Goal: Task Accomplishment & Management: Manage account settings

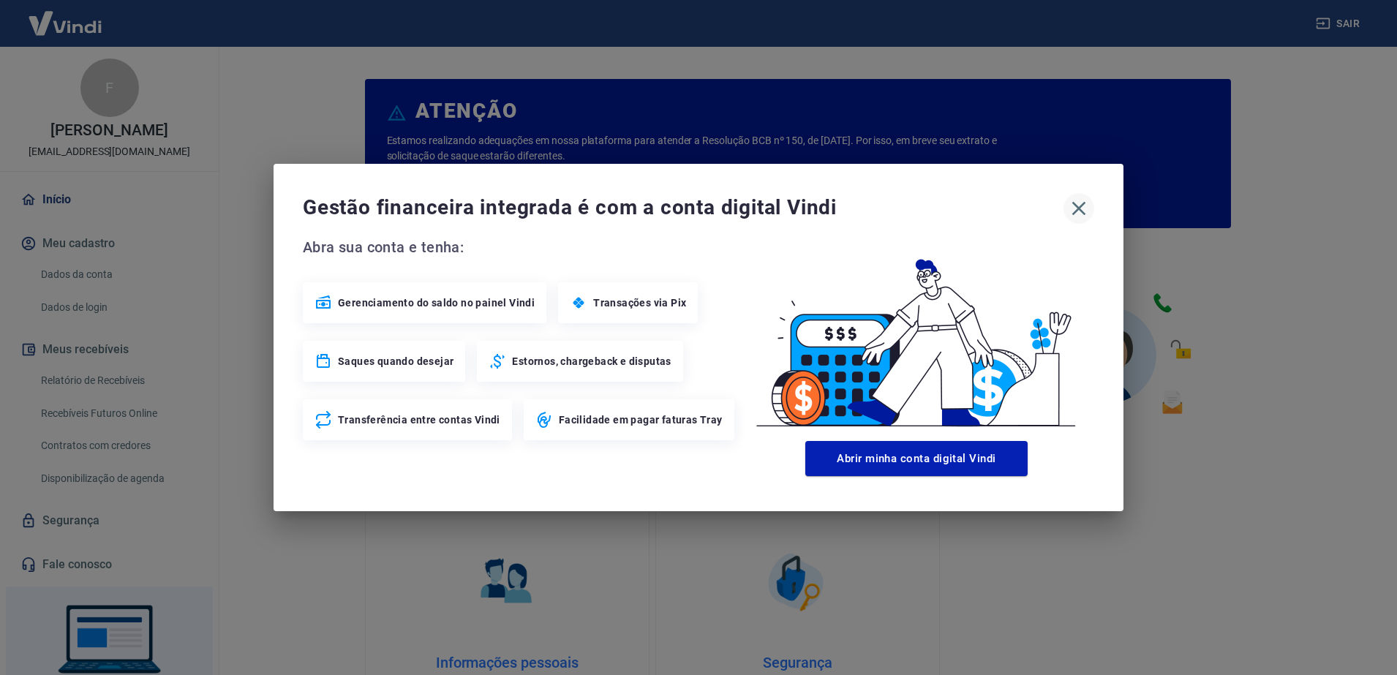
click at [1073, 214] on icon "button" at bounding box center [1079, 209] width 14 height 14
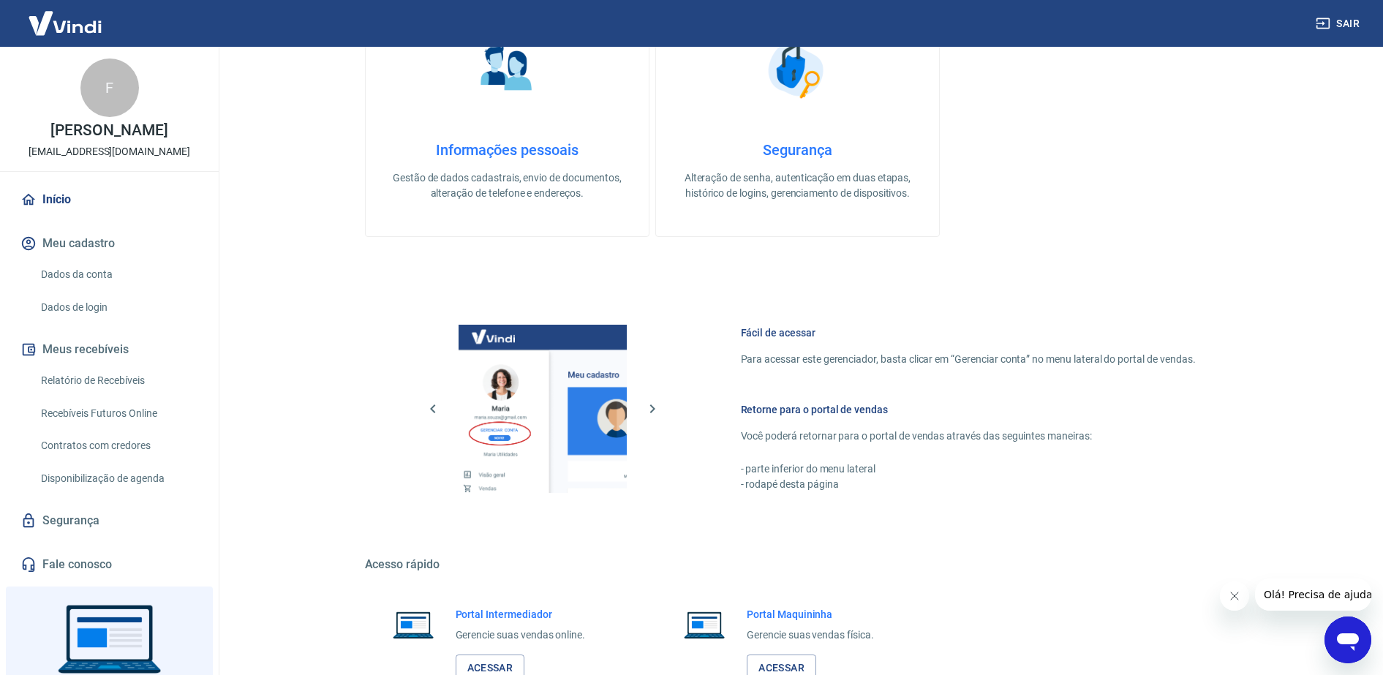
scroll to position [342, 0]
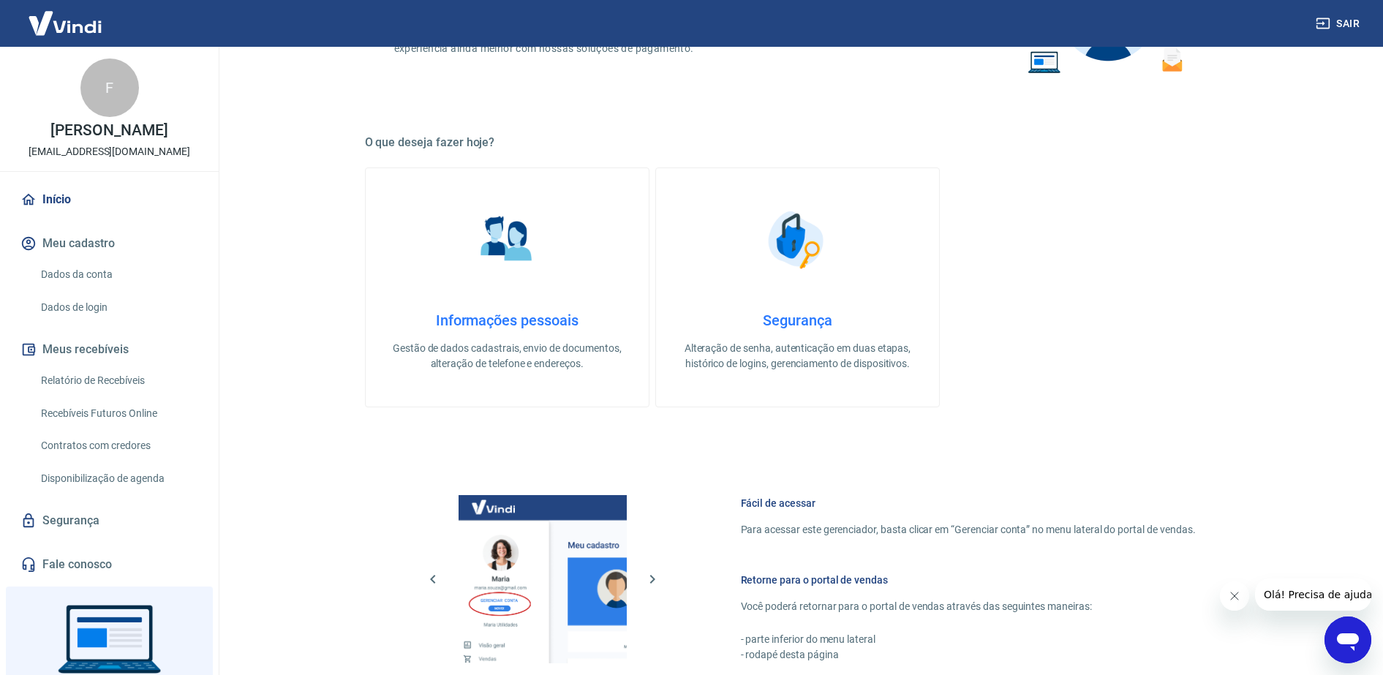
click at [82, 269] on link "Dados da conta" at bounding box center [118, 275] width 166 height 30
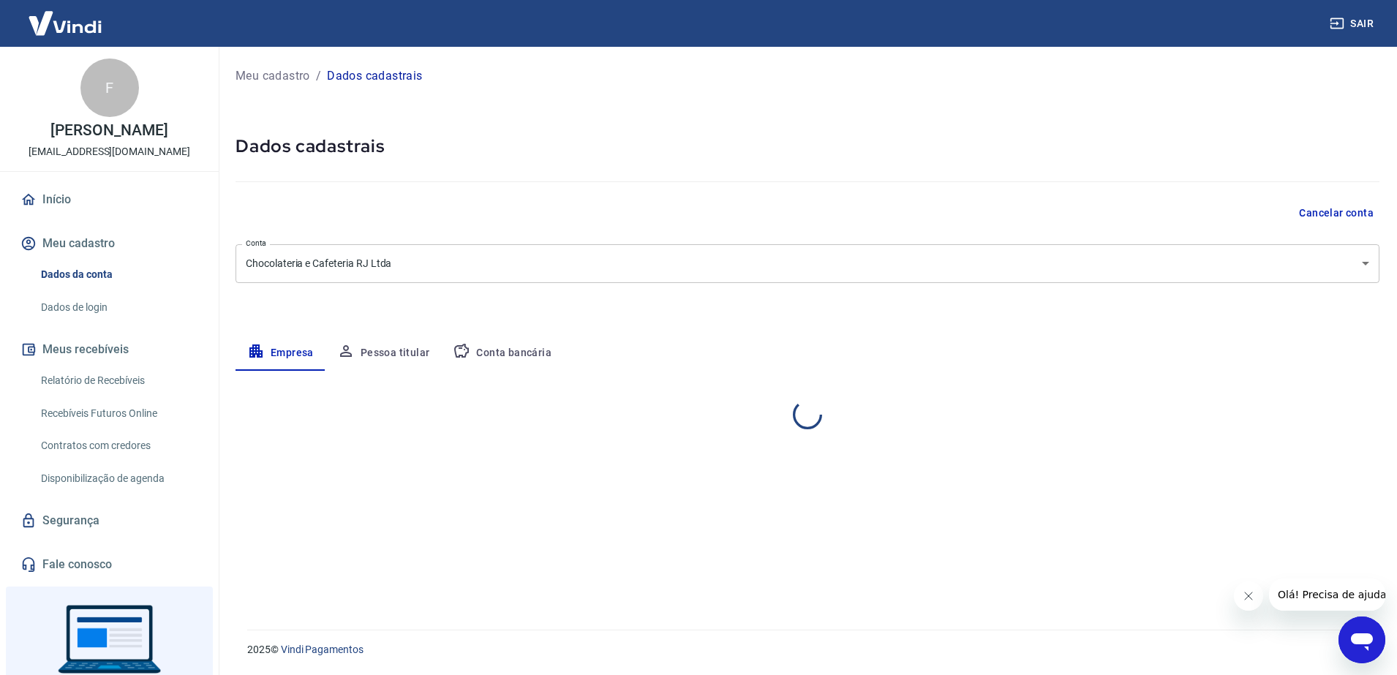
select select "RJ"
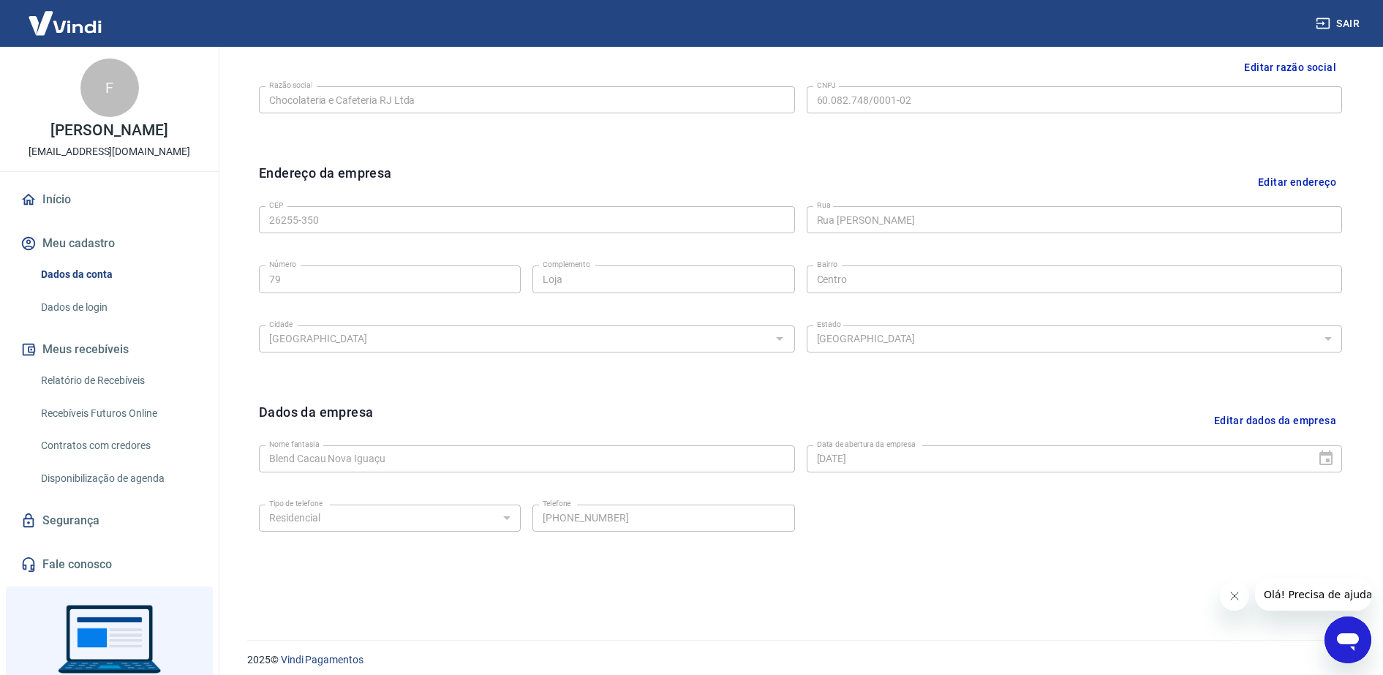
scroll to position [380, 0]
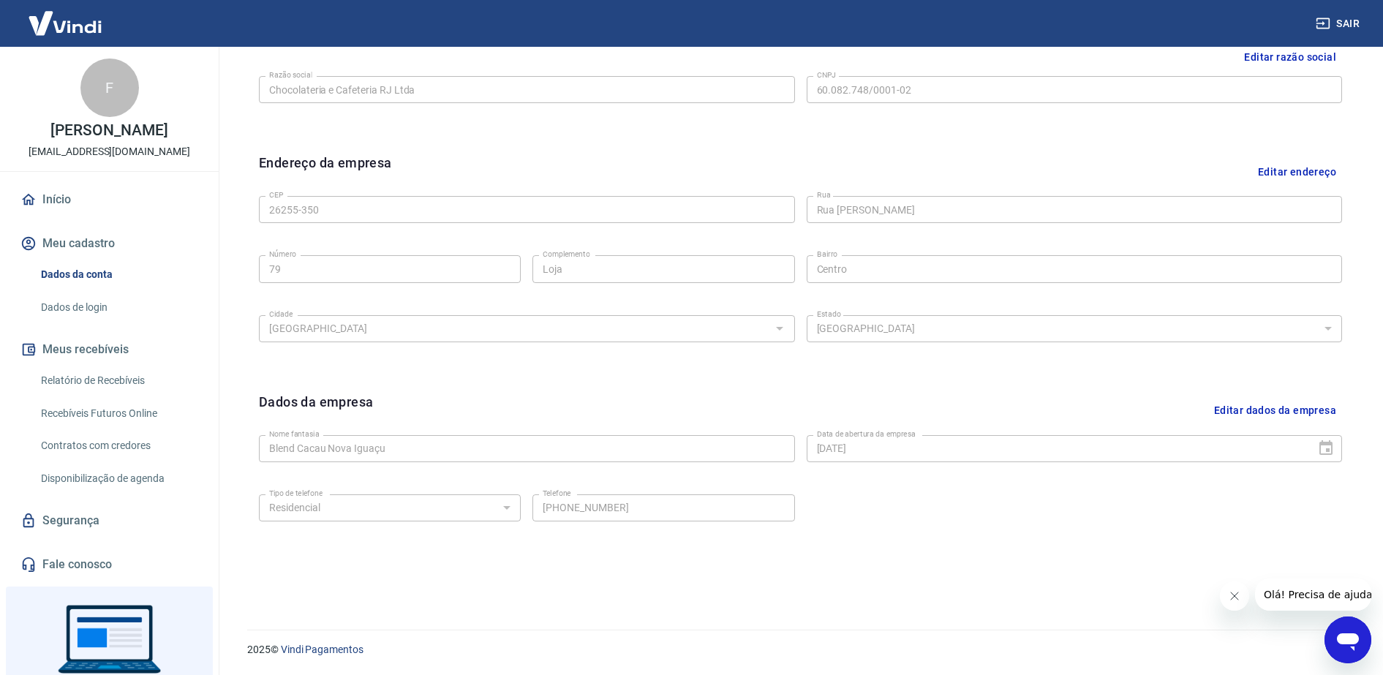
click at [1226, 605] on button "Fechar mensagem da empresa" at bounding box center [1233, 596] width 29 height 29
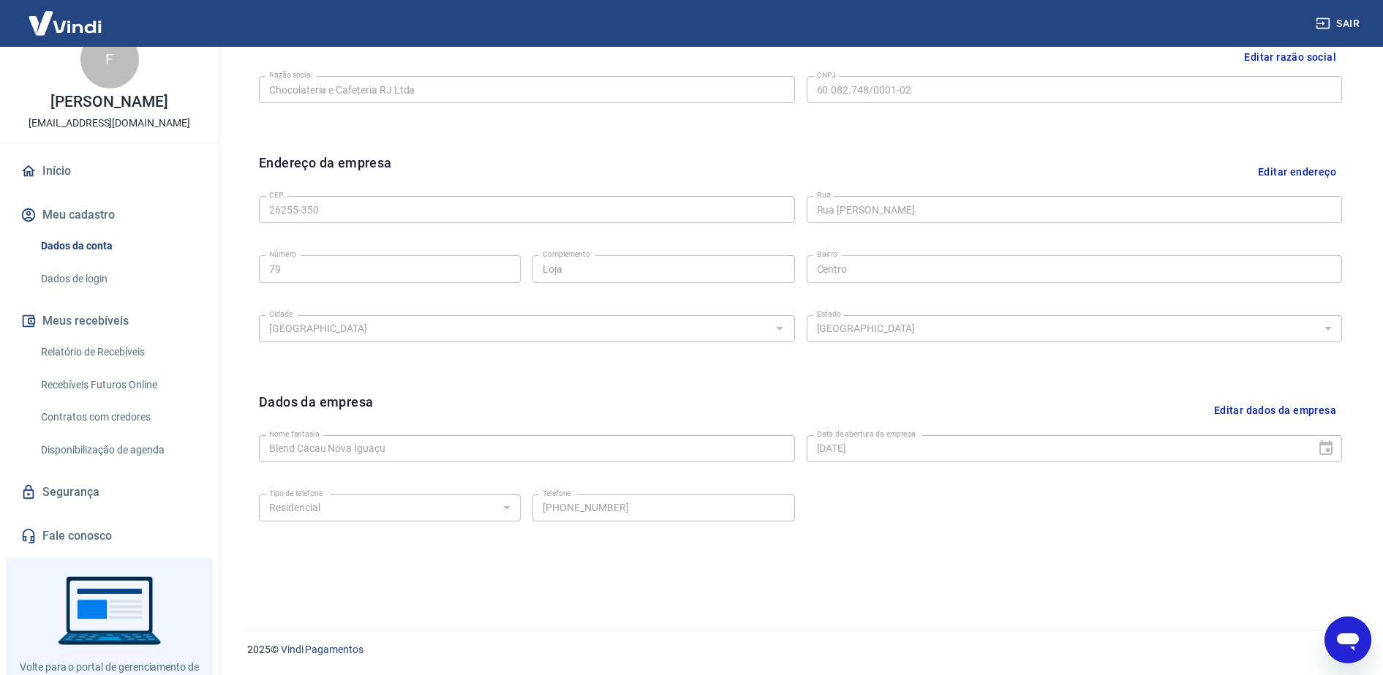
scroll to position [0, 0]
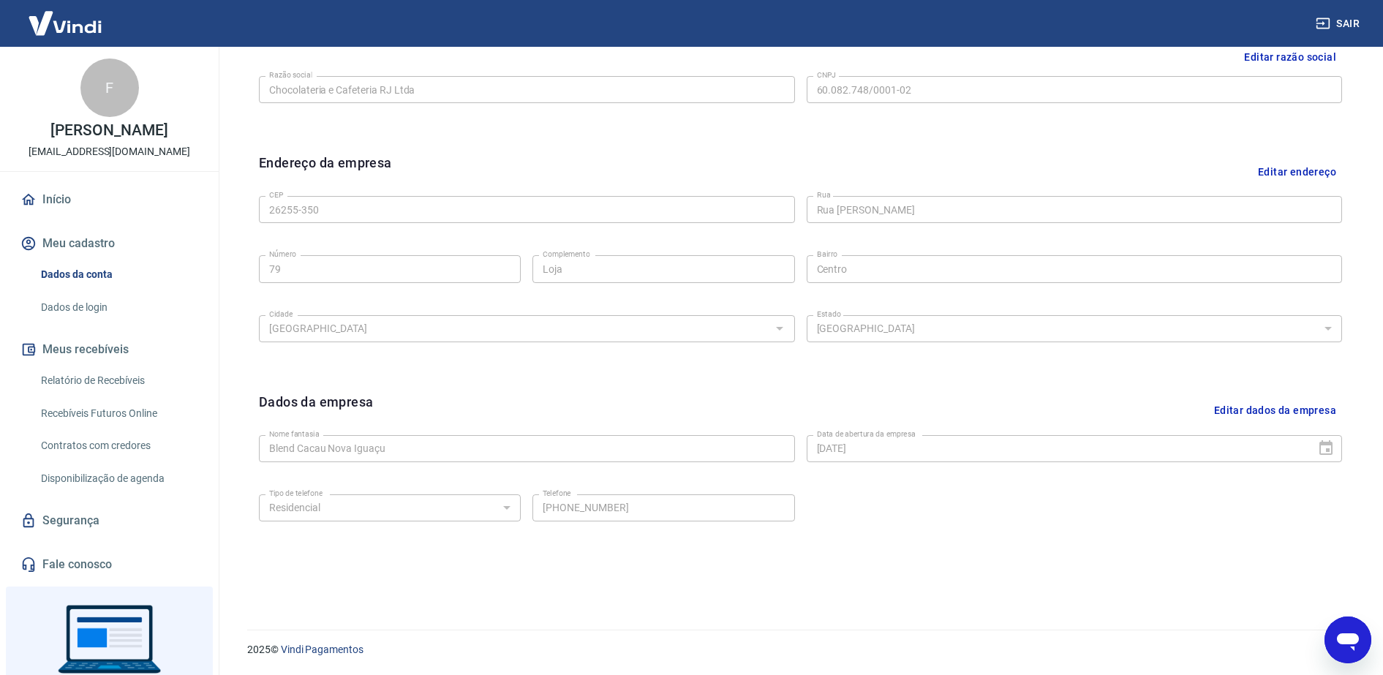
click at [53, 197] on link "Início" at bounding box center [110, 200] width 184 height 32
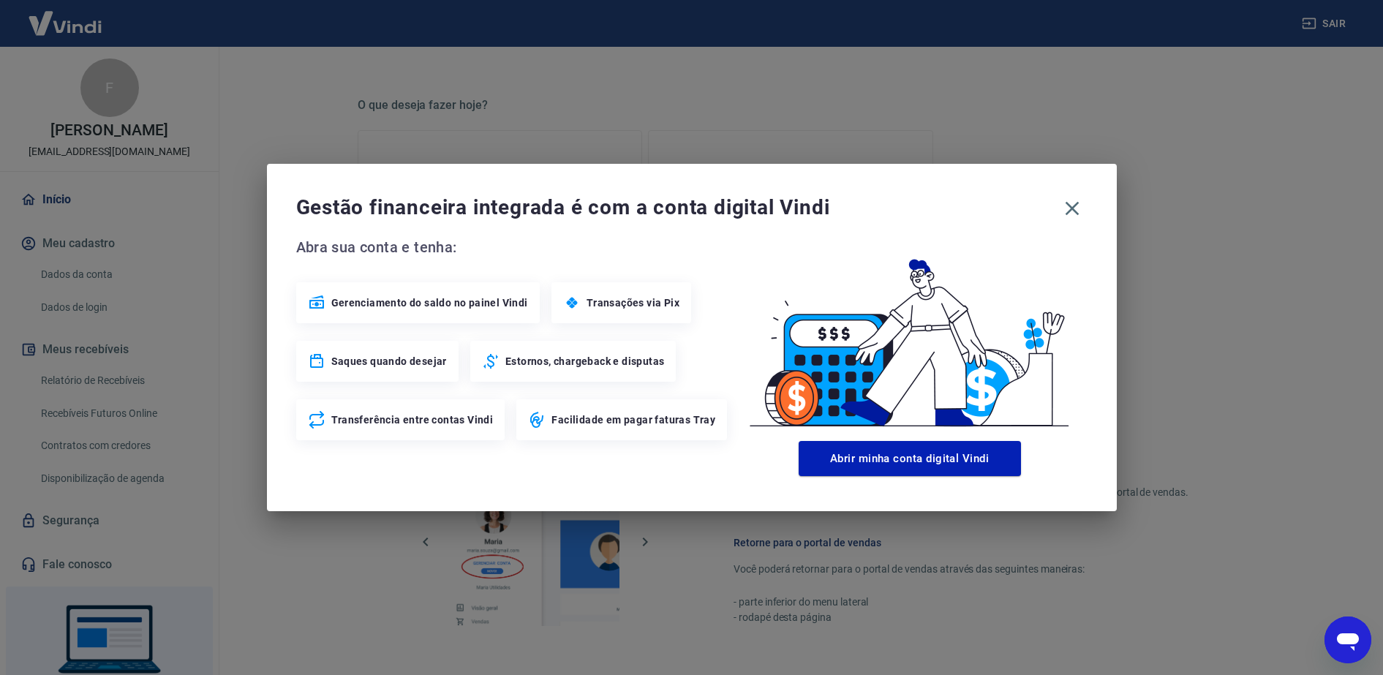
scroll to position [615, 0]
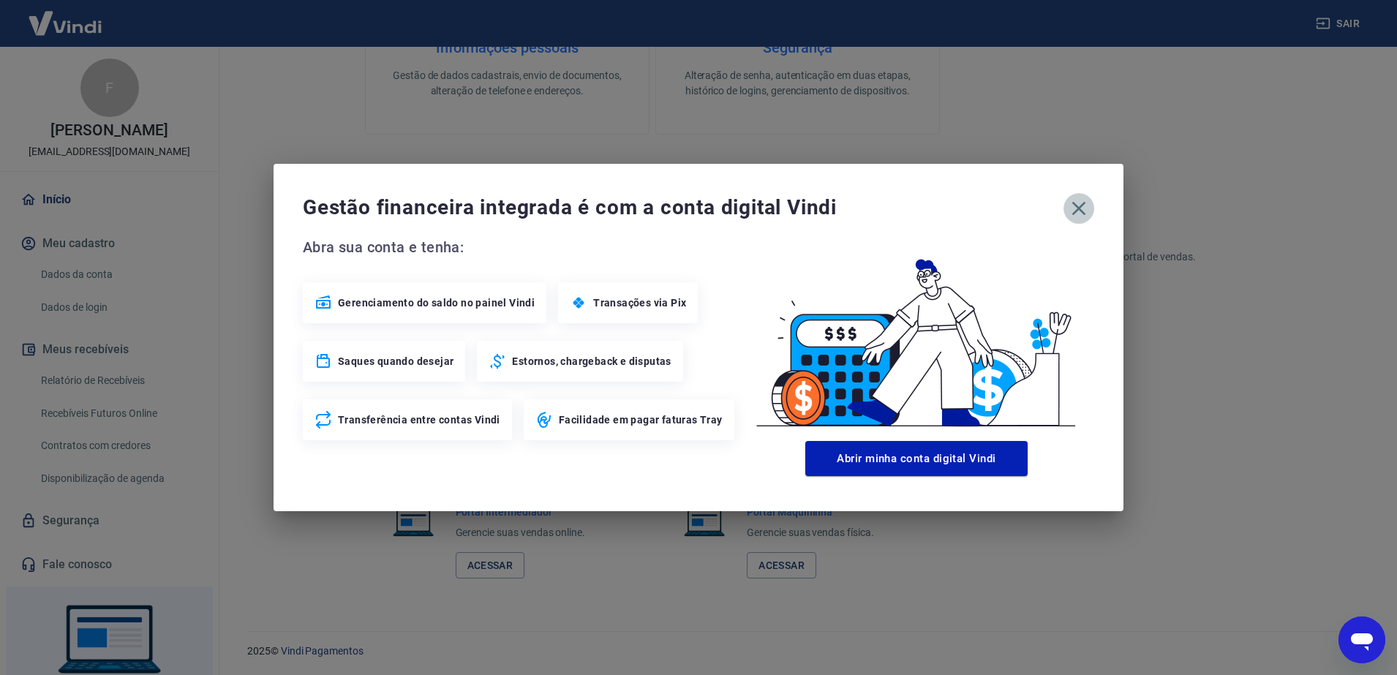
click at [1070, 212] on icon "button" at bounding box center [1078, 208] width 23 height 23
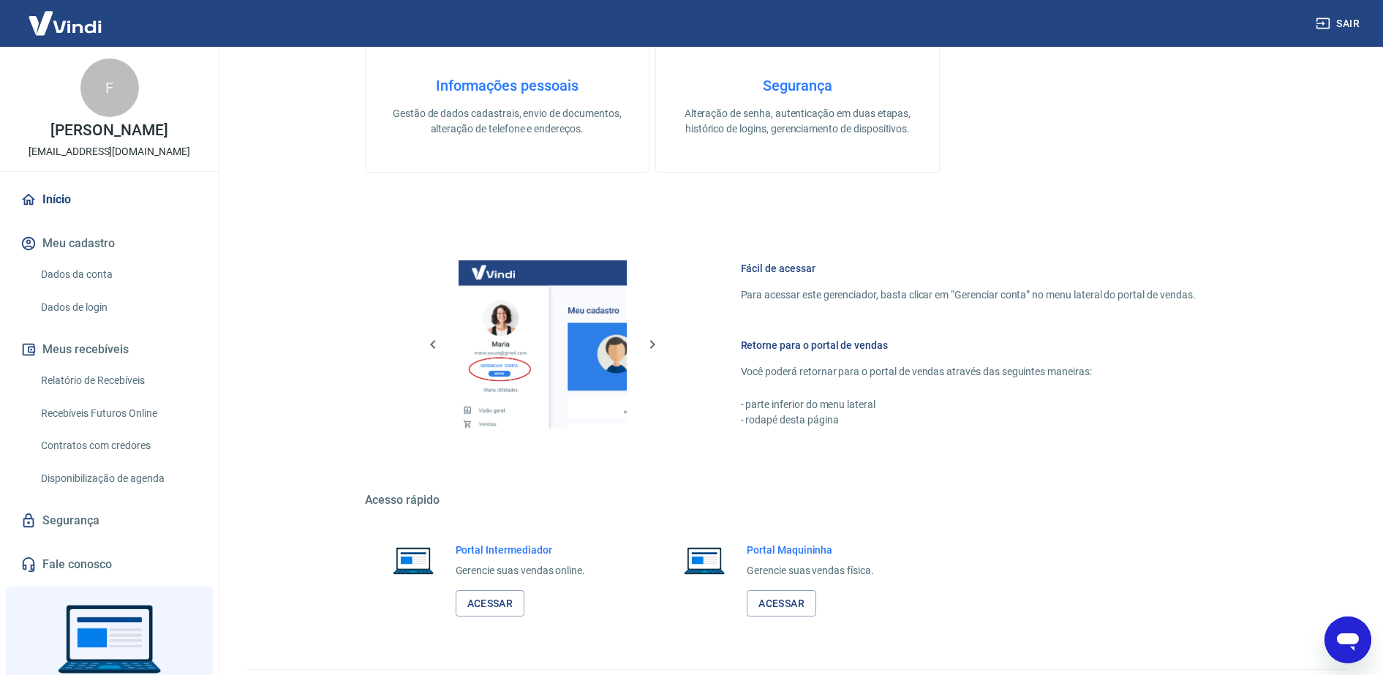
scroll to position [617, 0]
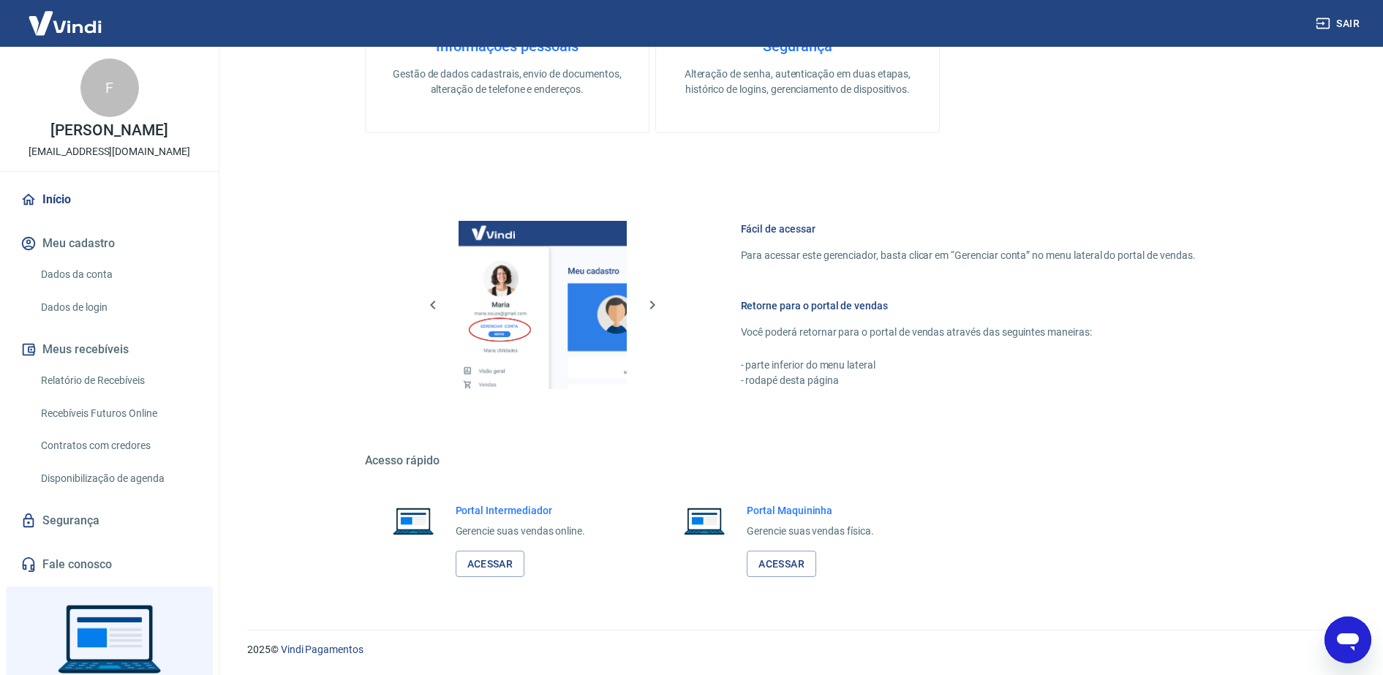
click at [101, 353] on button "Meus recebíveis" at bounding box center [110, 350] width 184 height 32
click at [90, 349] on button "Meus recebíveis" at bounding box center [110, 350] width 184 height 32
click at [655, 306] on icon "button" at bounding box center [653, 305] width 18 height 18
click at [124, 379] on link "Relatório de Recebíveis" at bounding box center [118, 381] width 166 height 30
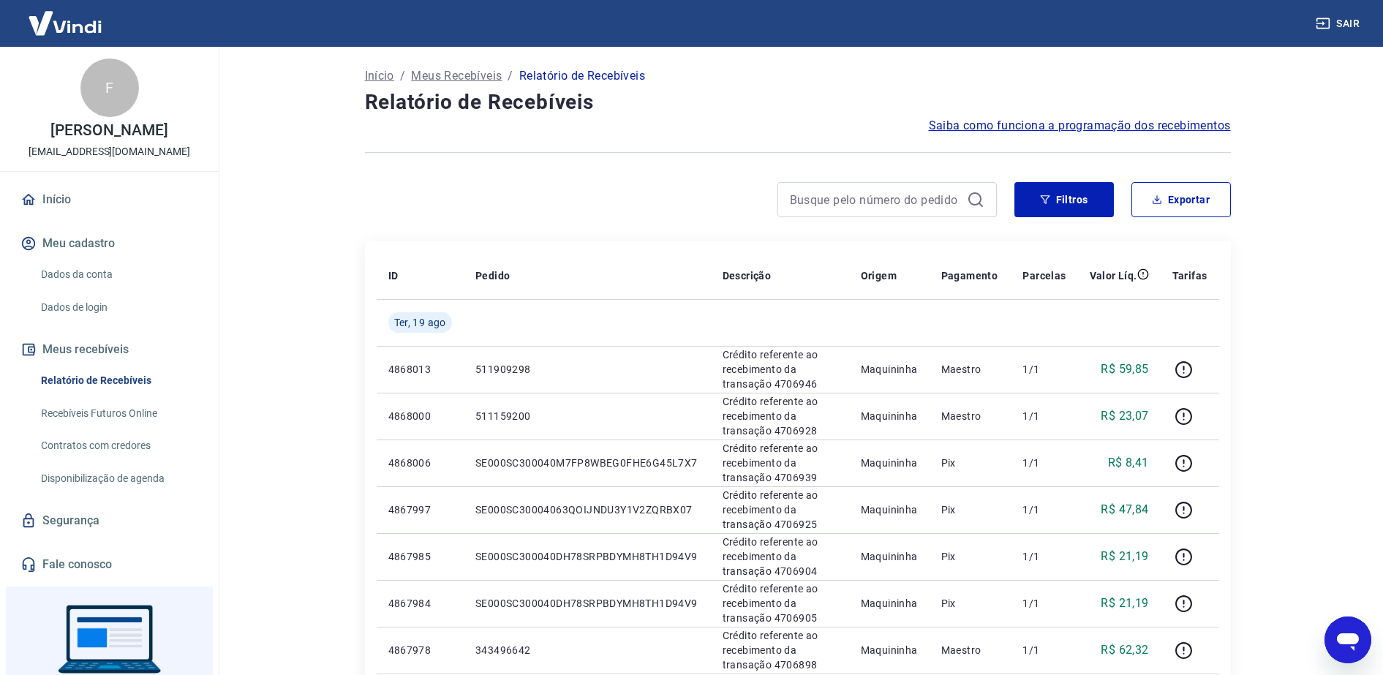
click at [127, 408] on link "Recebíveis Futuros Online" at bounding box center [118, 414] width 166 height 30
click at [78, 268] on link "Dados da conta" at bounding box center [118, 275] width 166 height 30
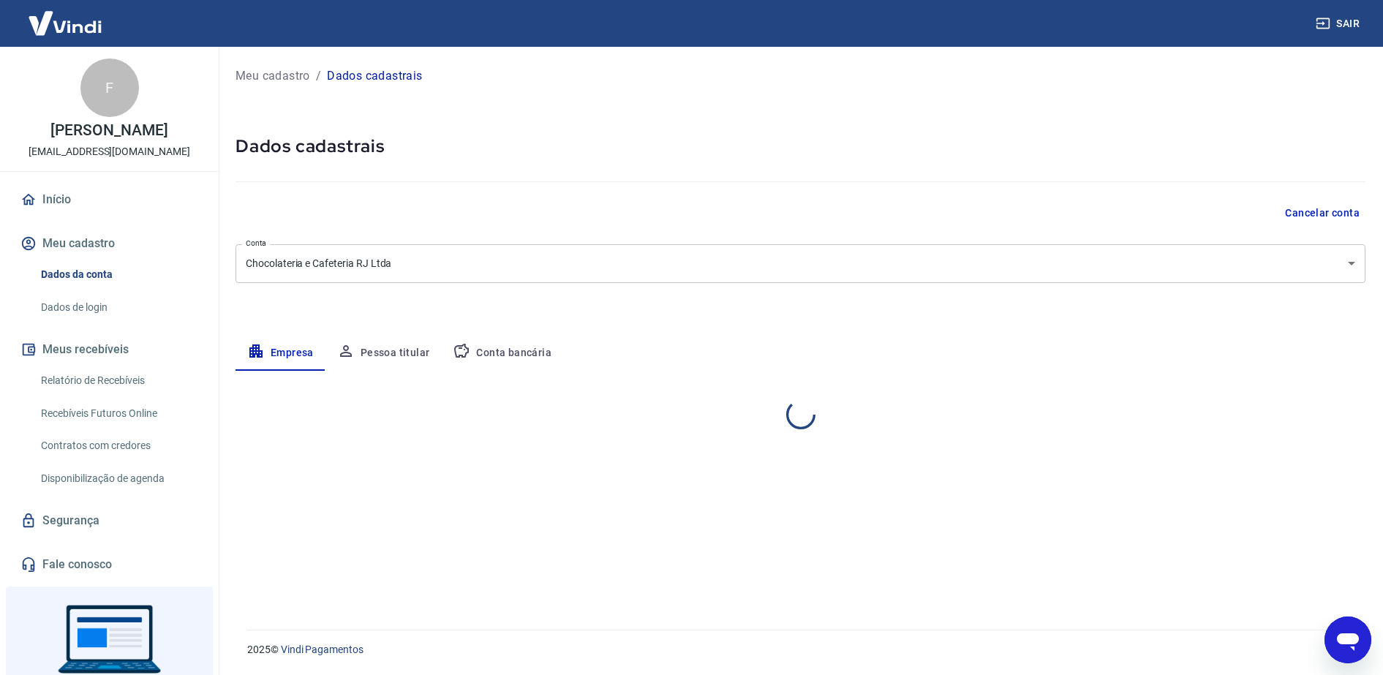
select select "RJ"
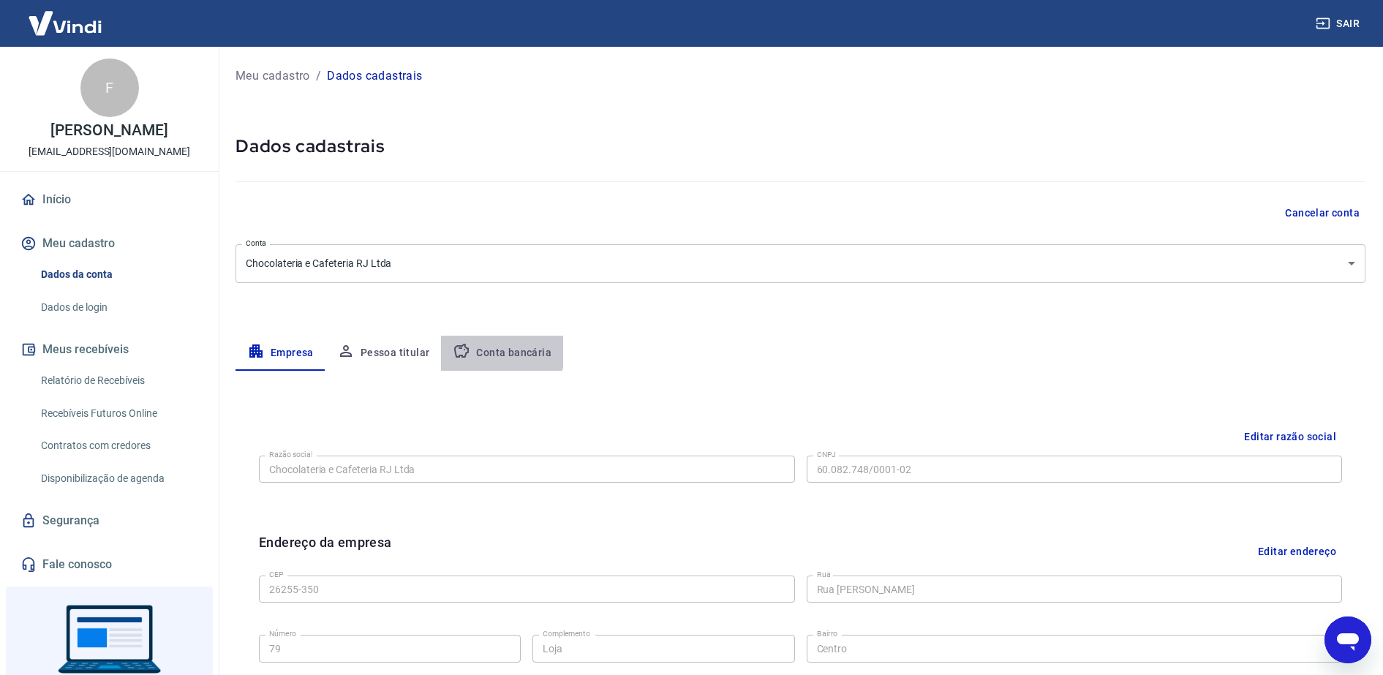
click at [494, 348] on button "Conta bancária" at bounding box center [502, 353] width 122 height 35
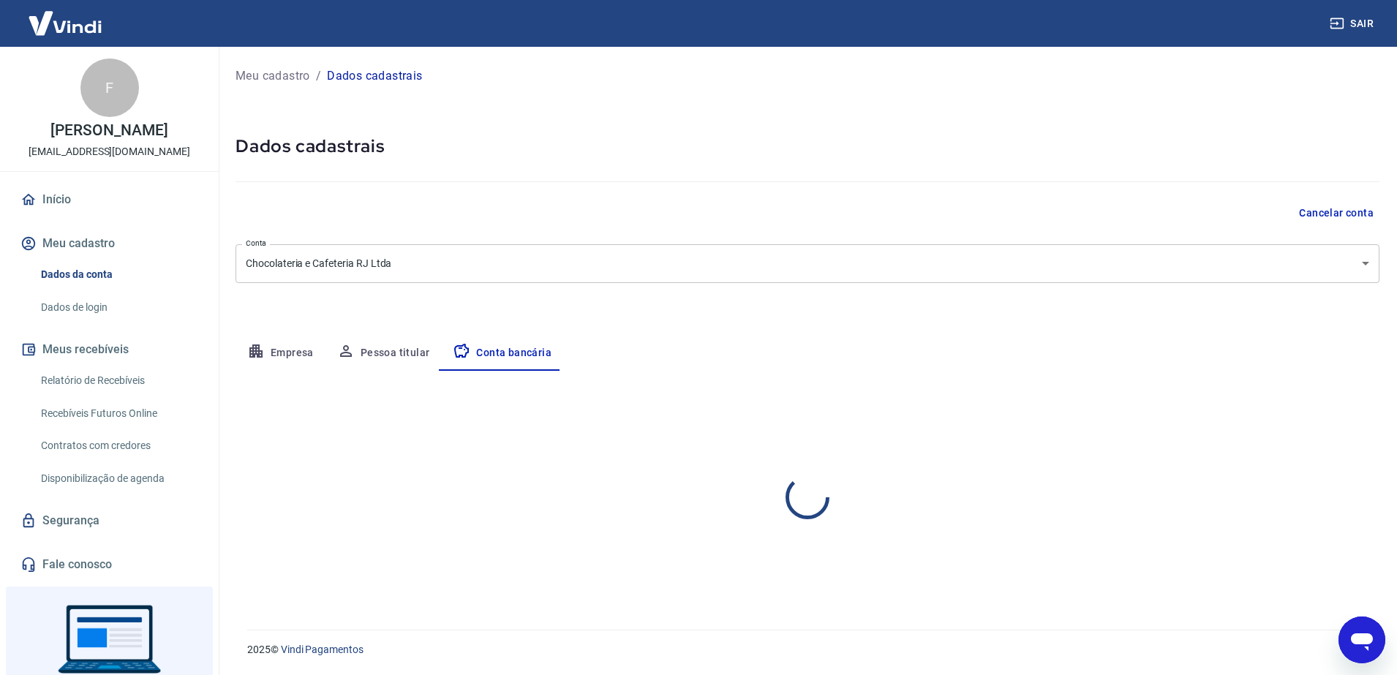
select select "1"
click at [1290, 418] on button "Editar conta bancária" at bounding box center [1318, 414] width 122 height 28
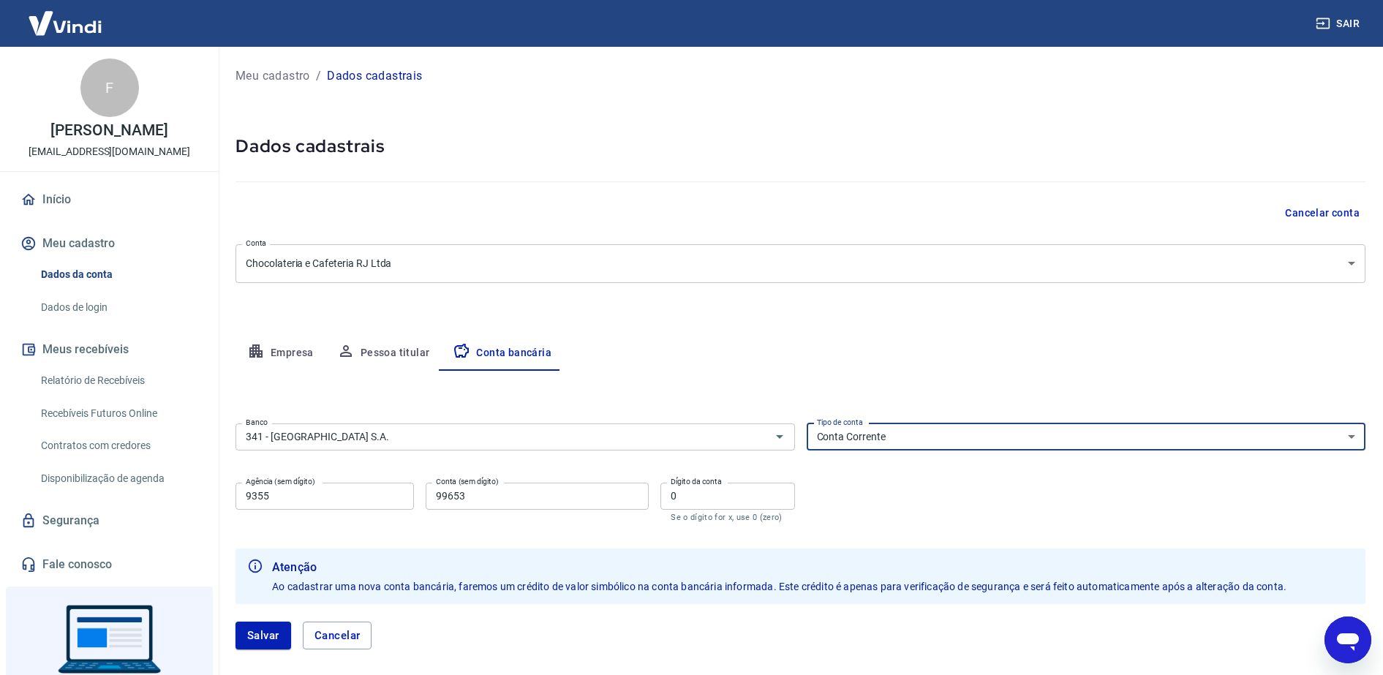
click at [1339, 437] on select "Conta Corrente Conta Poupança" at bounding box center [1087, 437] width 560 height 27
click at [96, 350] on button "Meus recebíveis" at bounding box center [110, 350] width 184 height 32
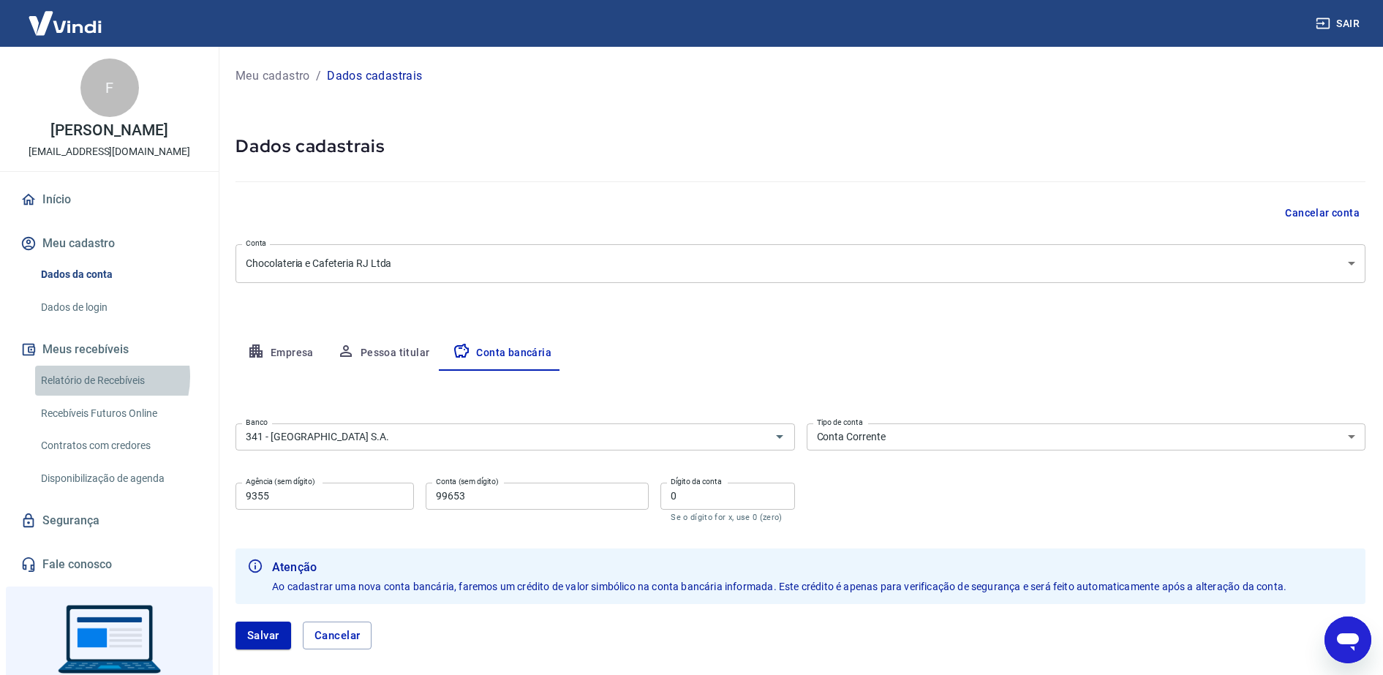
click at [96, 377] on link "Relatório de Recebíveis" at bounding box center [118, 381] width 166 height 30
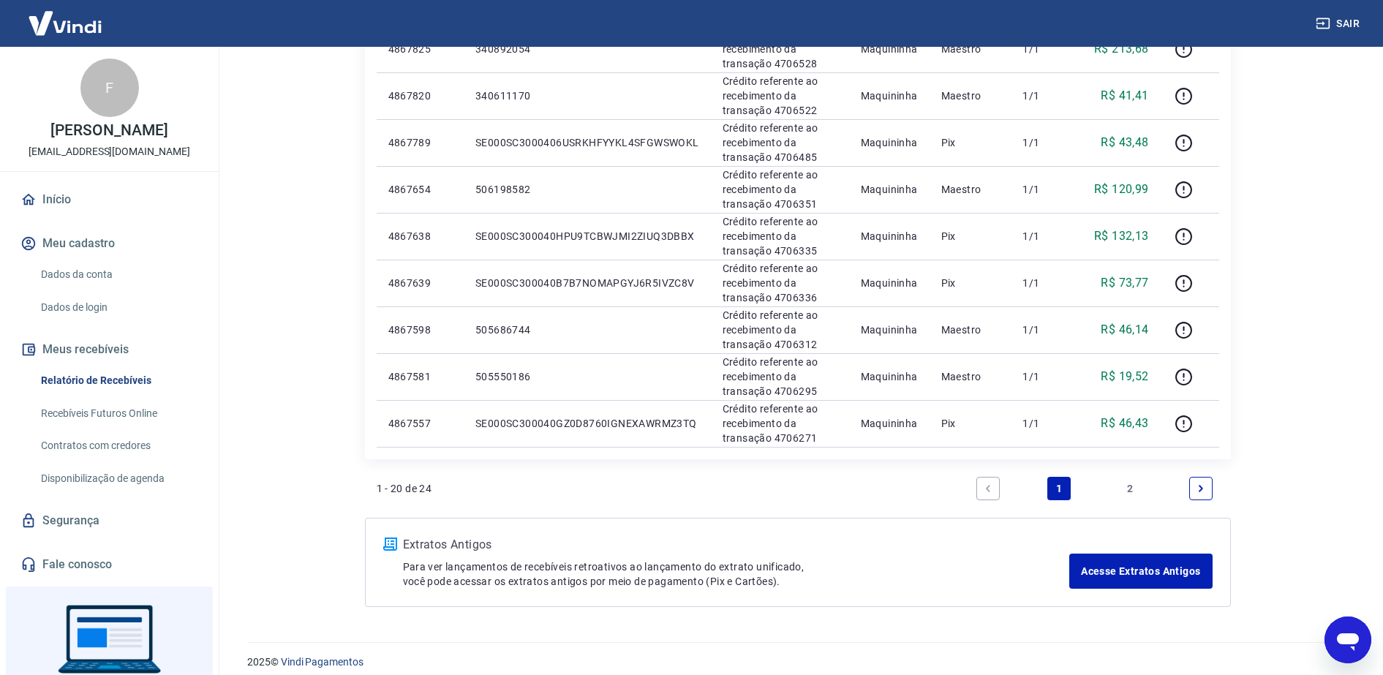
scroll to position [848, 0]
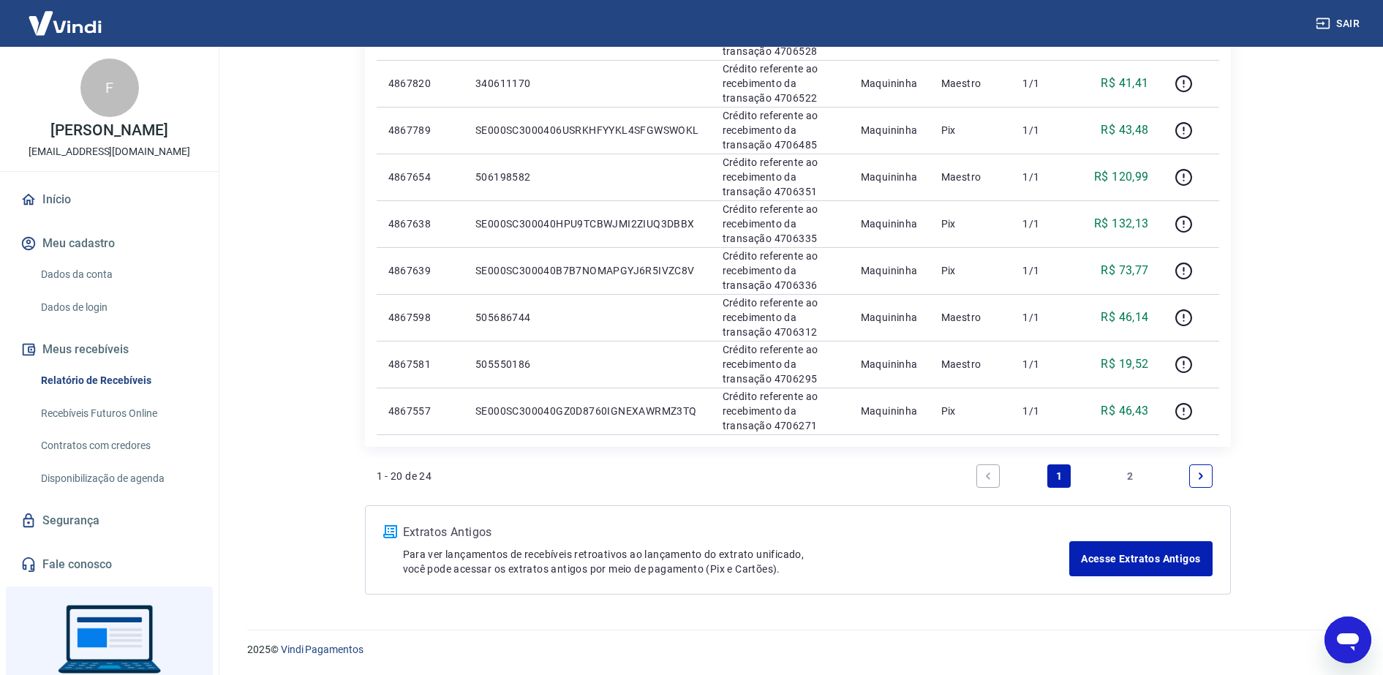
click at [1198, 479] on icon "Next page" at bounding box center [1201, 476] width 10 height 10
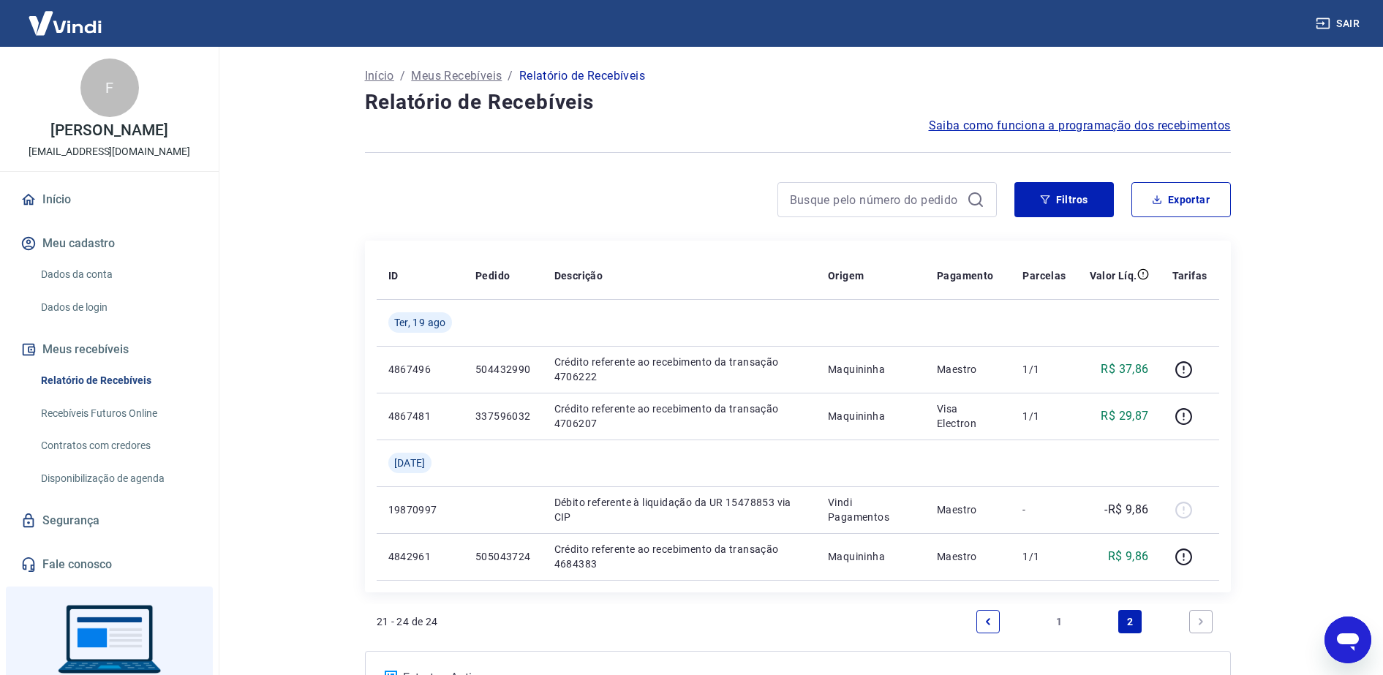
scroll to position [91, 0]
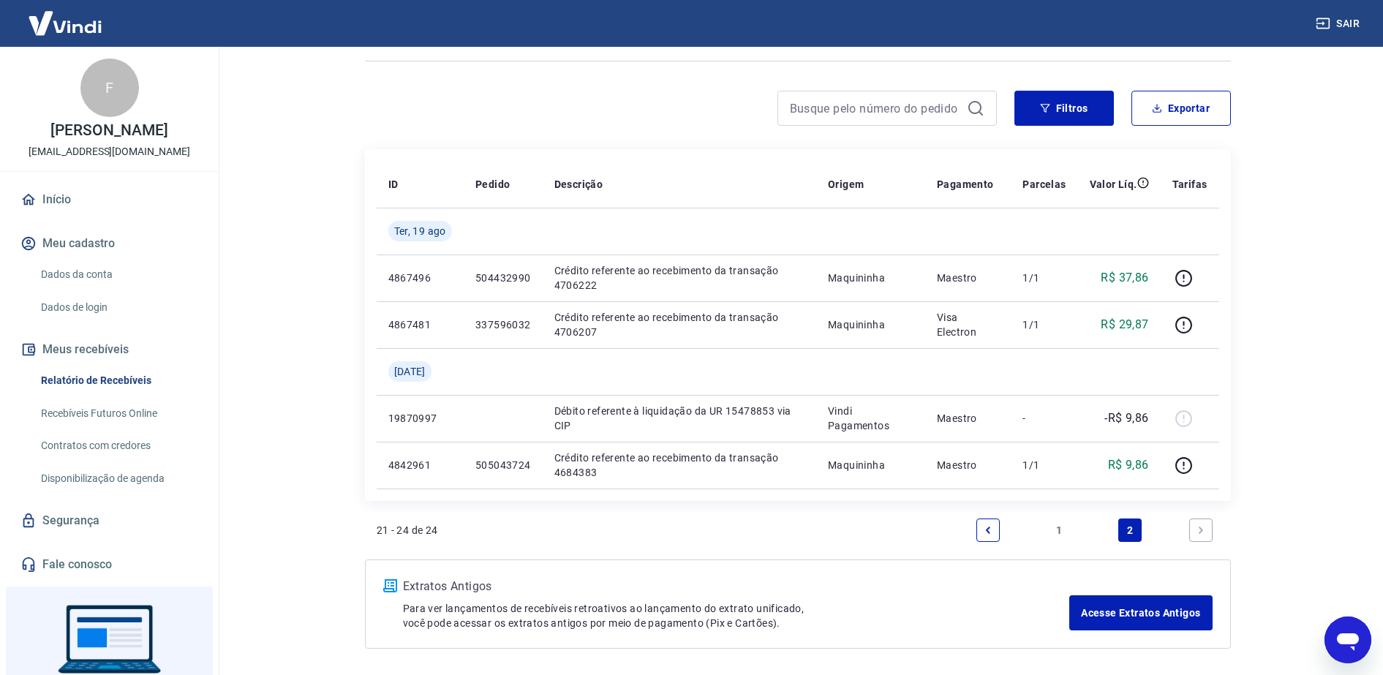
click at [119, 407] on link "Recebíveis Futuros Online" at bounding box center [118, 414] width 166 height 30
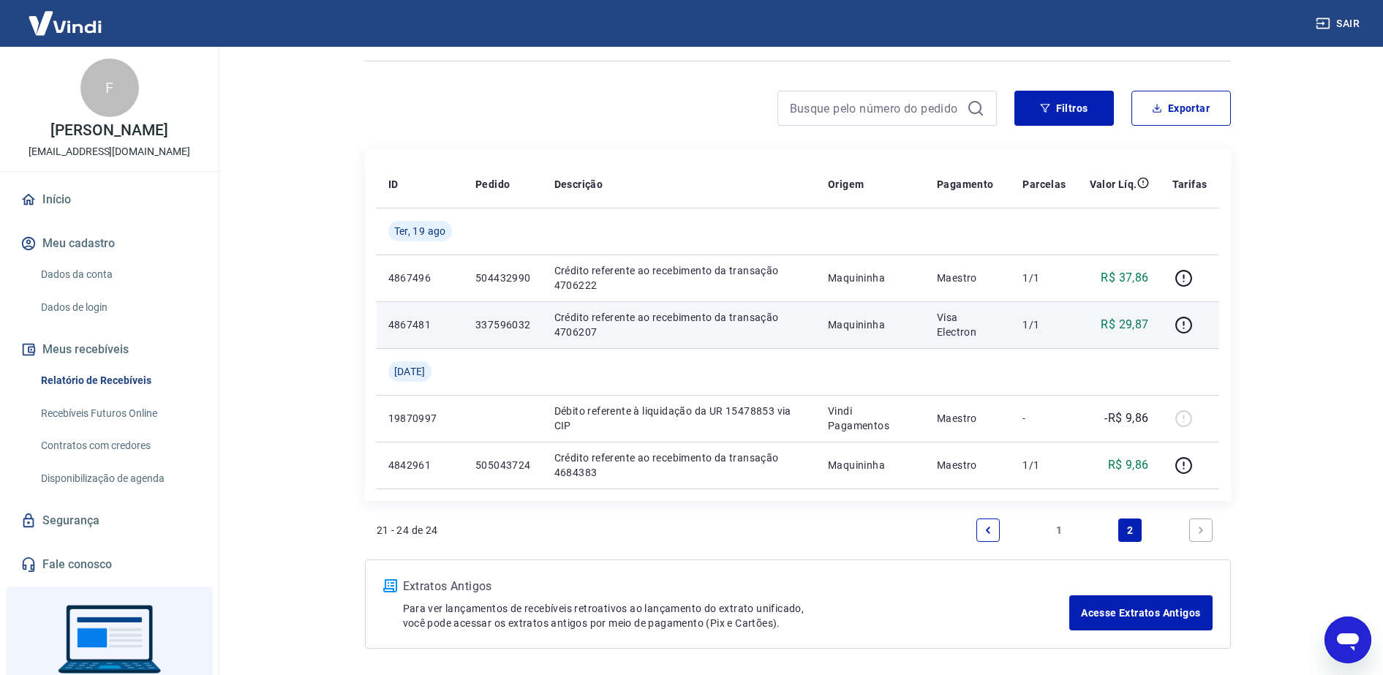
click at [505, 328] on p "337596032" at bounding box center [503, 324] width 56 height 15
click at [432, 334] on td "4867481" at bounding box center [420, 324] width 87 height 47
click at [410, 320] on p "4867481" at bounding box center [420, 324] width 64 height 15
click at [1185, 324] on icon "button" at bounding box center [1184, 323] width 1 height 4
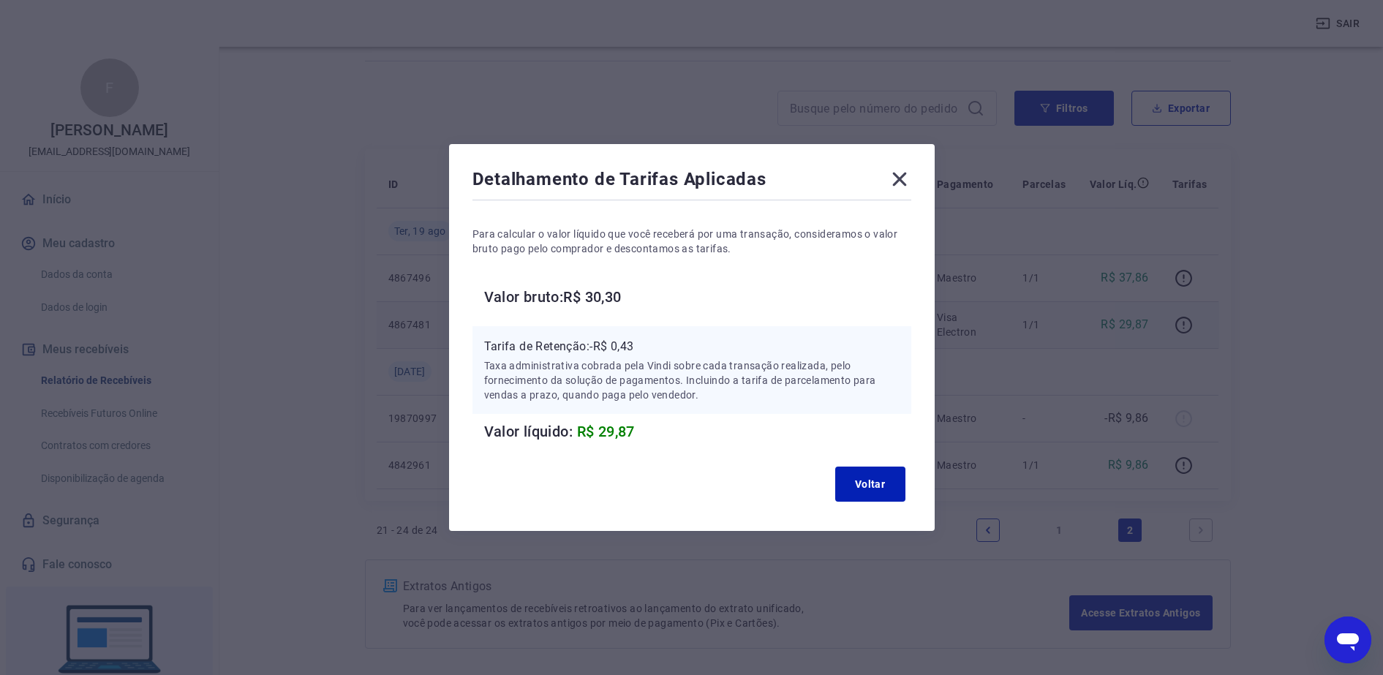
click at [911, 176] on icon at bounding box center [899, 179] width 23 height 23
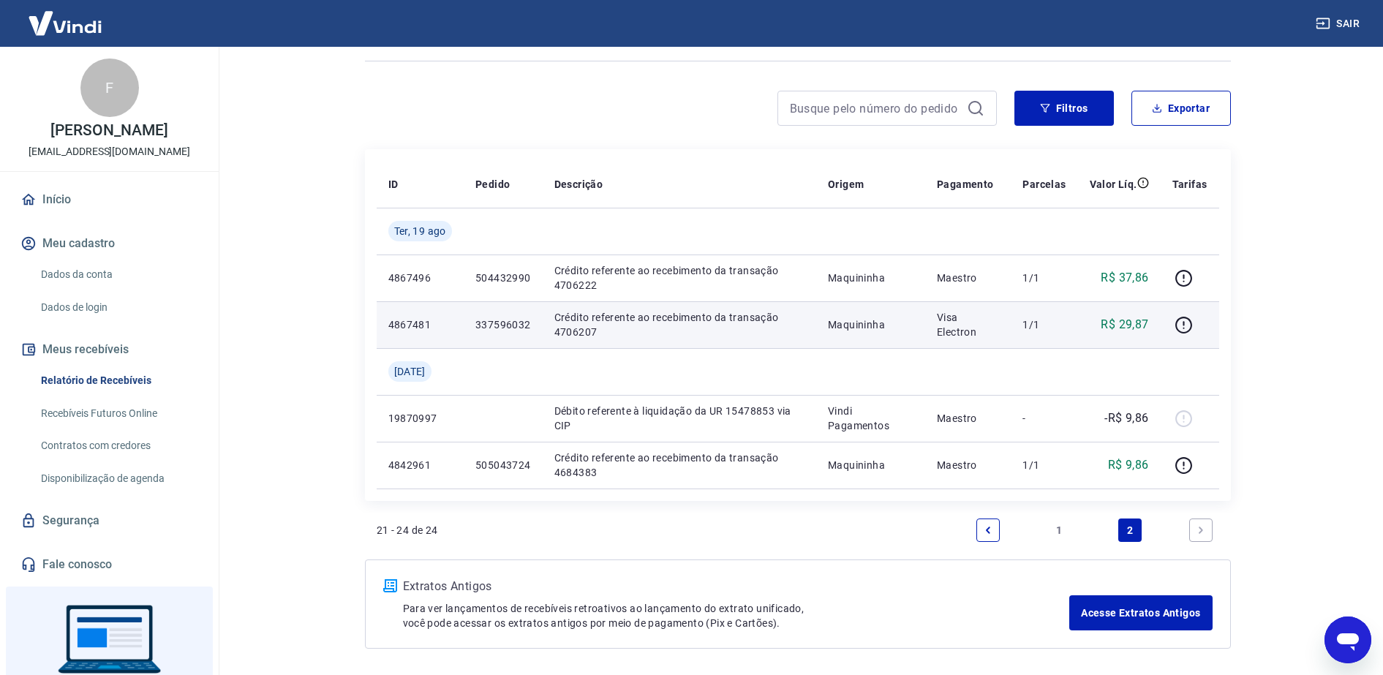
scroll to position [146, 0]
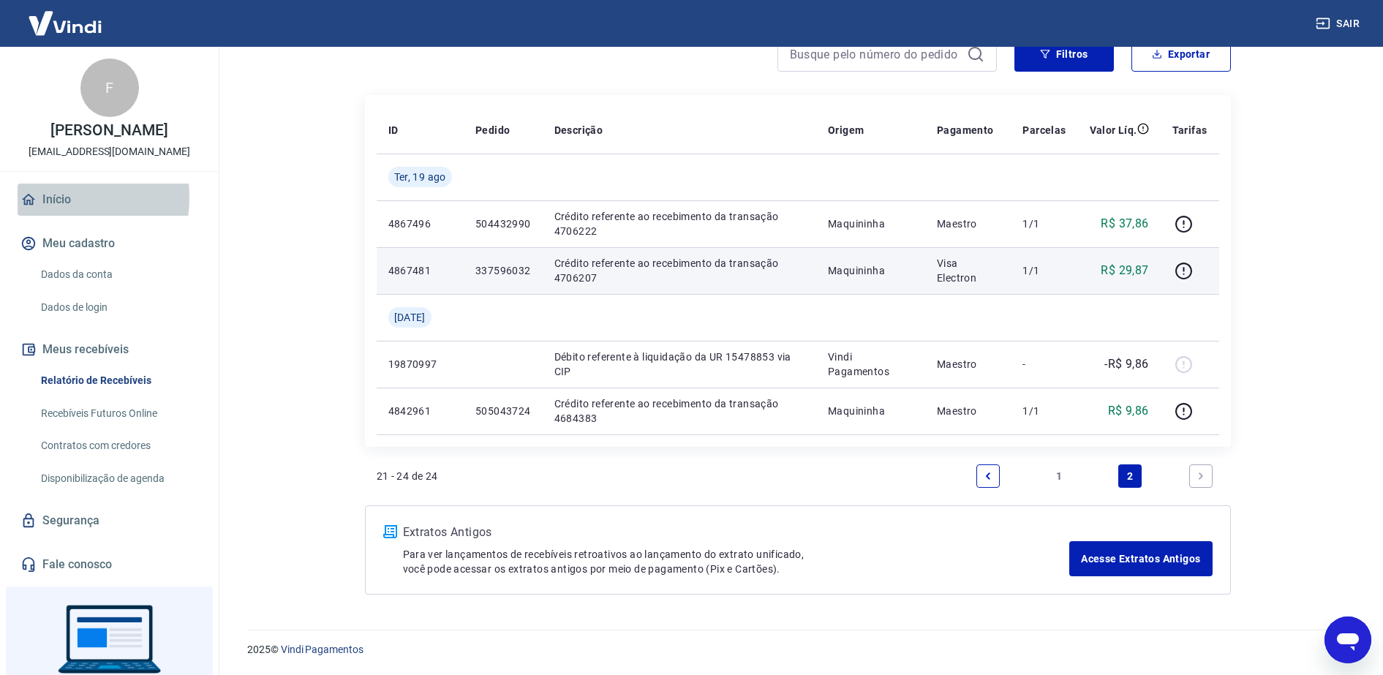
click at [50, 197] on link "Início" at bounding box center [110, 200] width 184 height 32
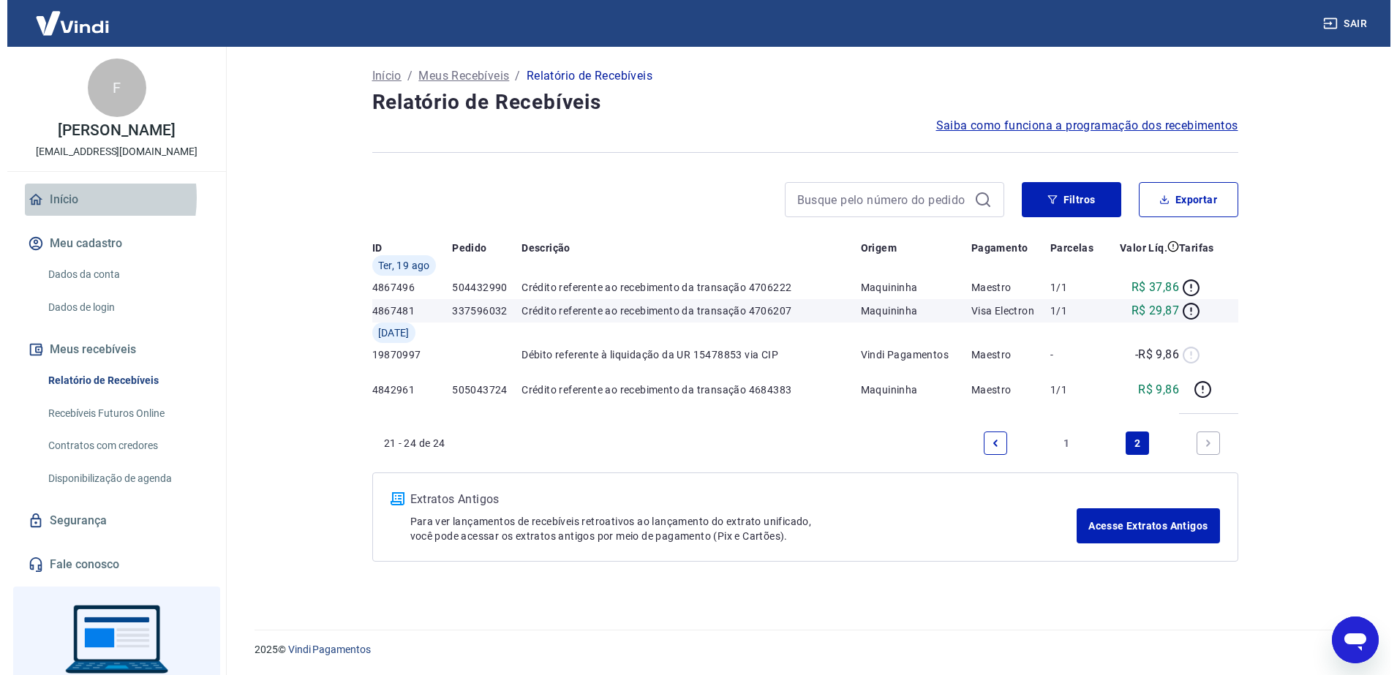
scroll to position [617, 0]
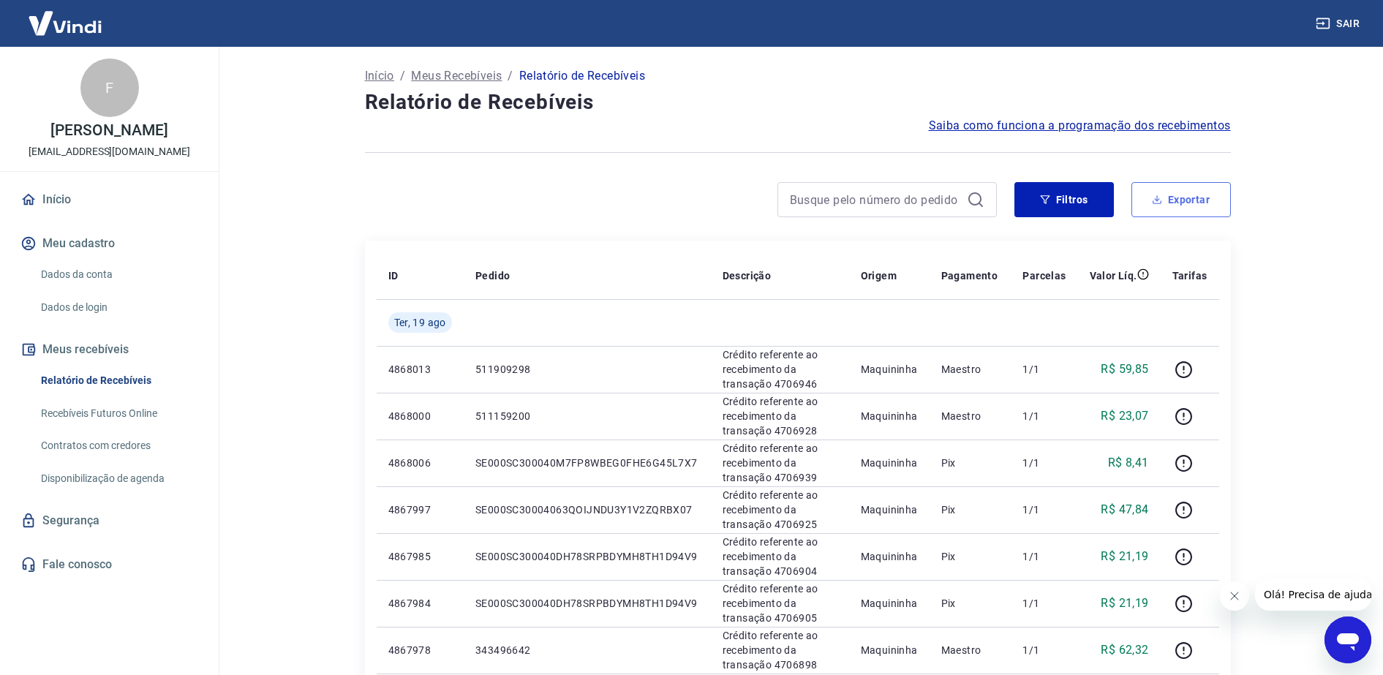
click at [1189, 202] on button "Exportar" at bounding box center [1181, 199] width 99 height 35
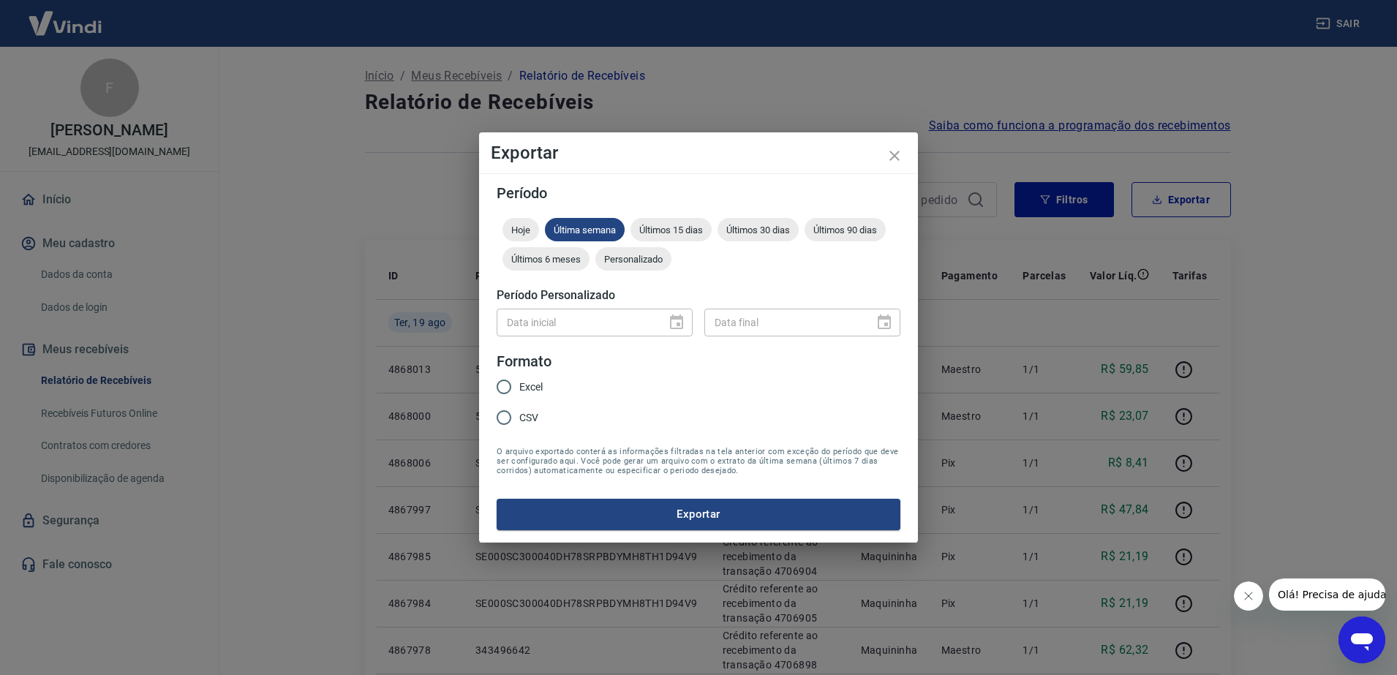
click at [500, 391] on input "Excel" at bounding box center [504, 387] width 31 height 31
radio input "true"
click at [640, 515] on button "Exportar" at bounding box center [699, 514] width 404 height 31
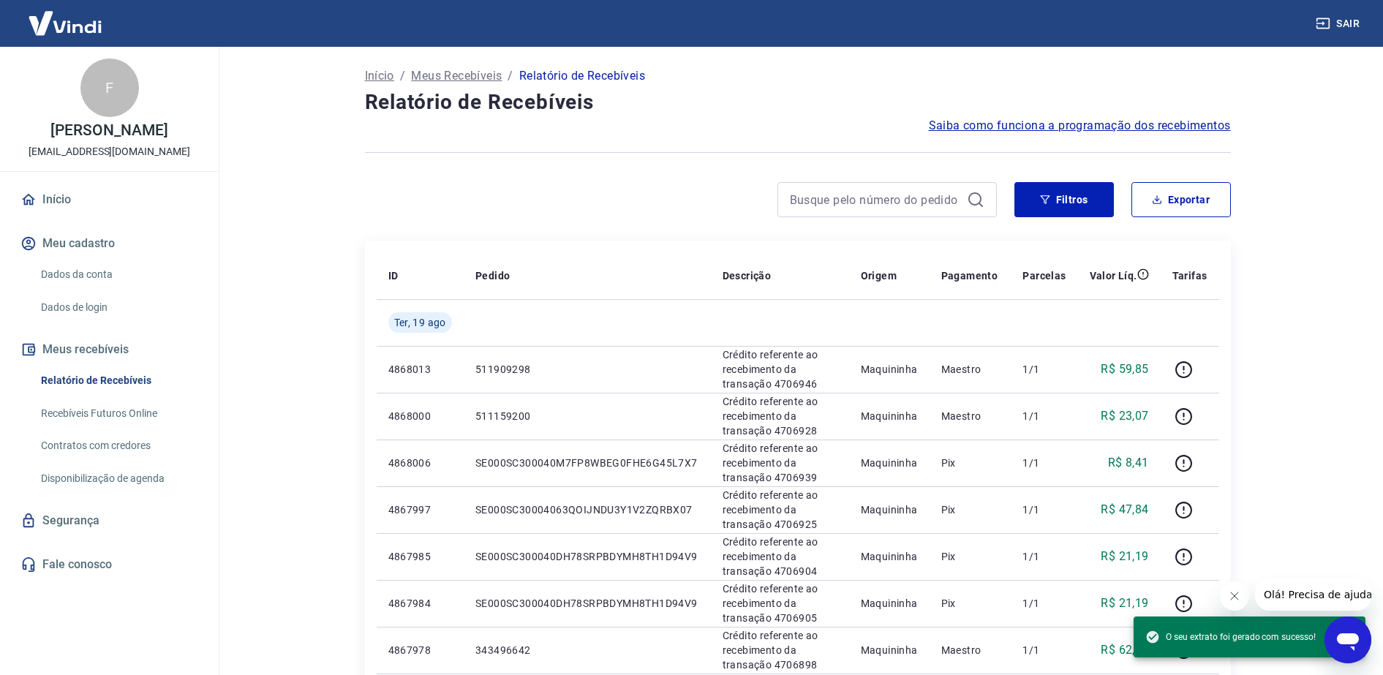
click at [95, 271] on link "Dados da conta" at bounding box center [118, 275] width 166 height 30
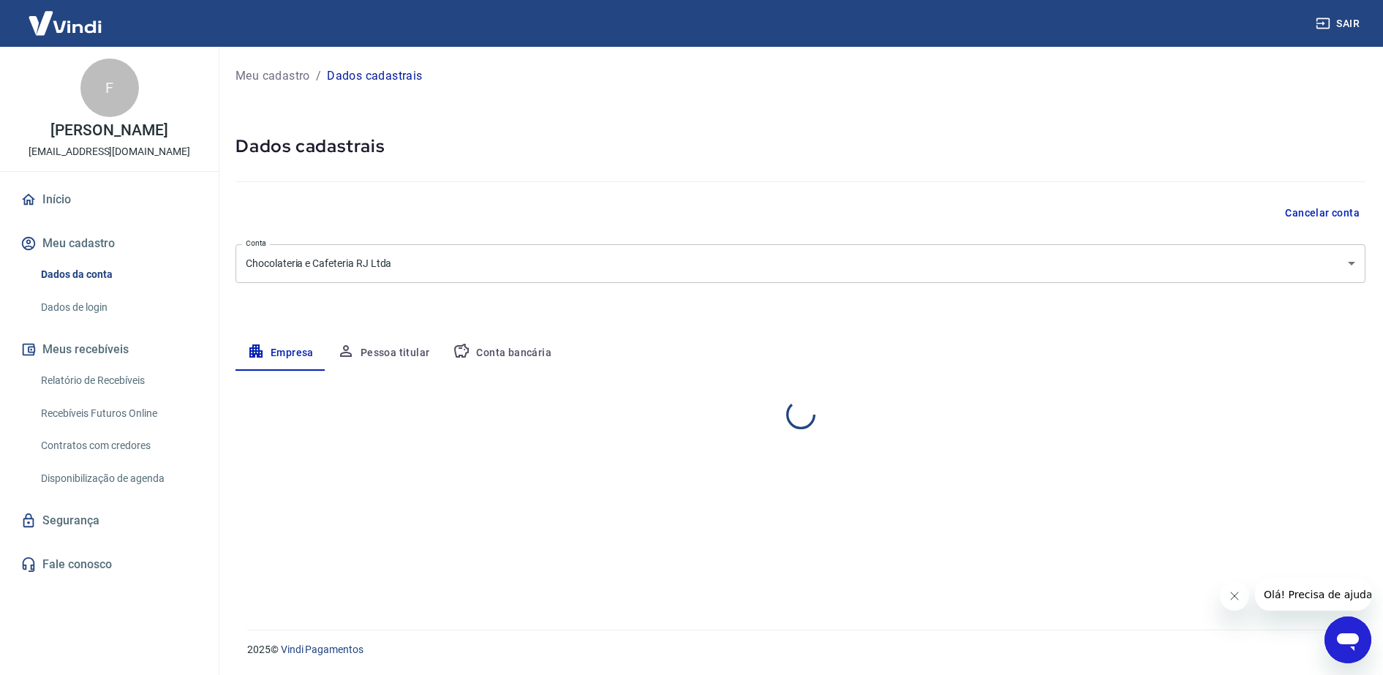
select select "RJ"
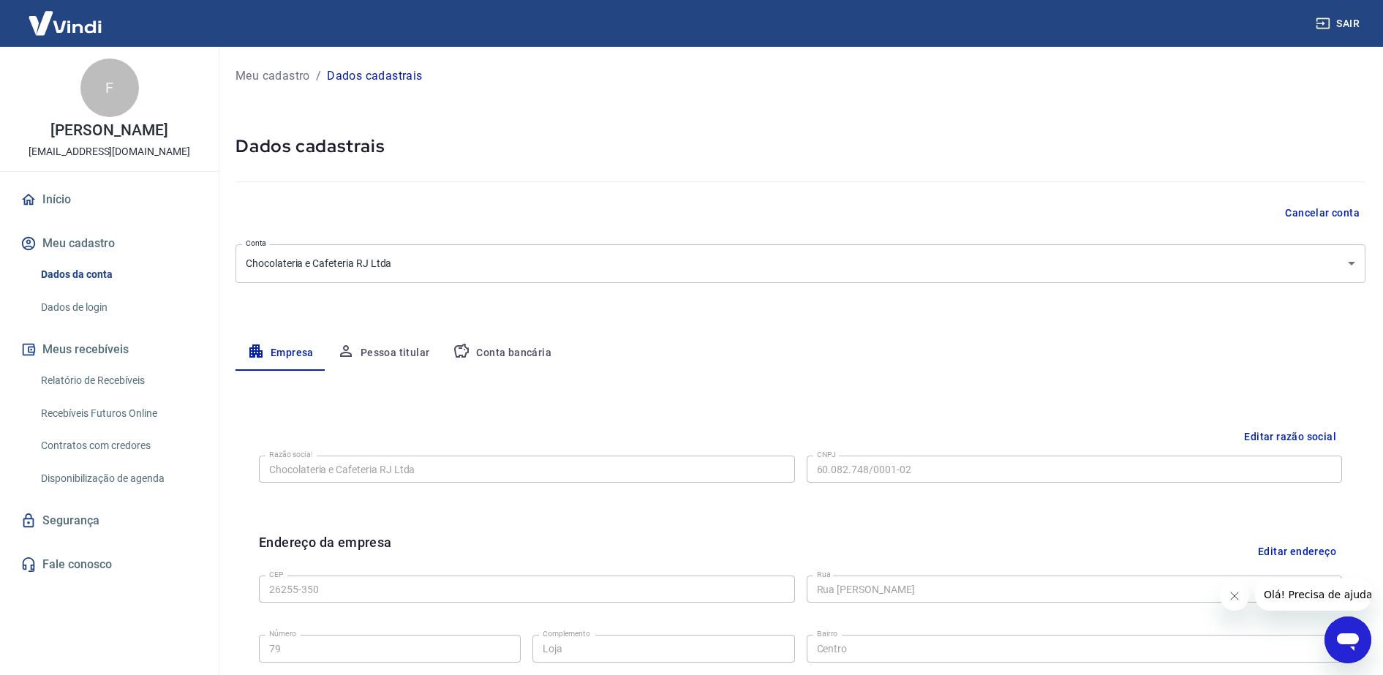
click at [493, 348] on button "Conta bancária" at bounding box center [502, 353] width 122 height 35
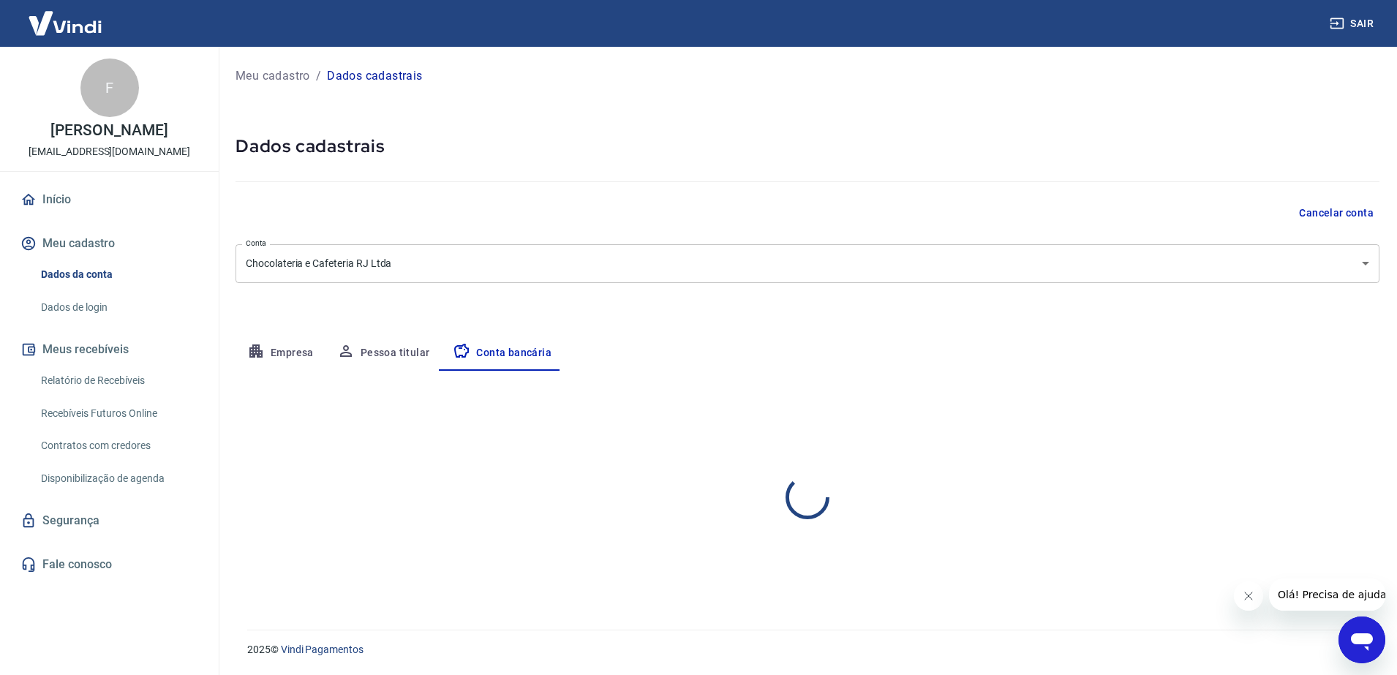
select select "1"
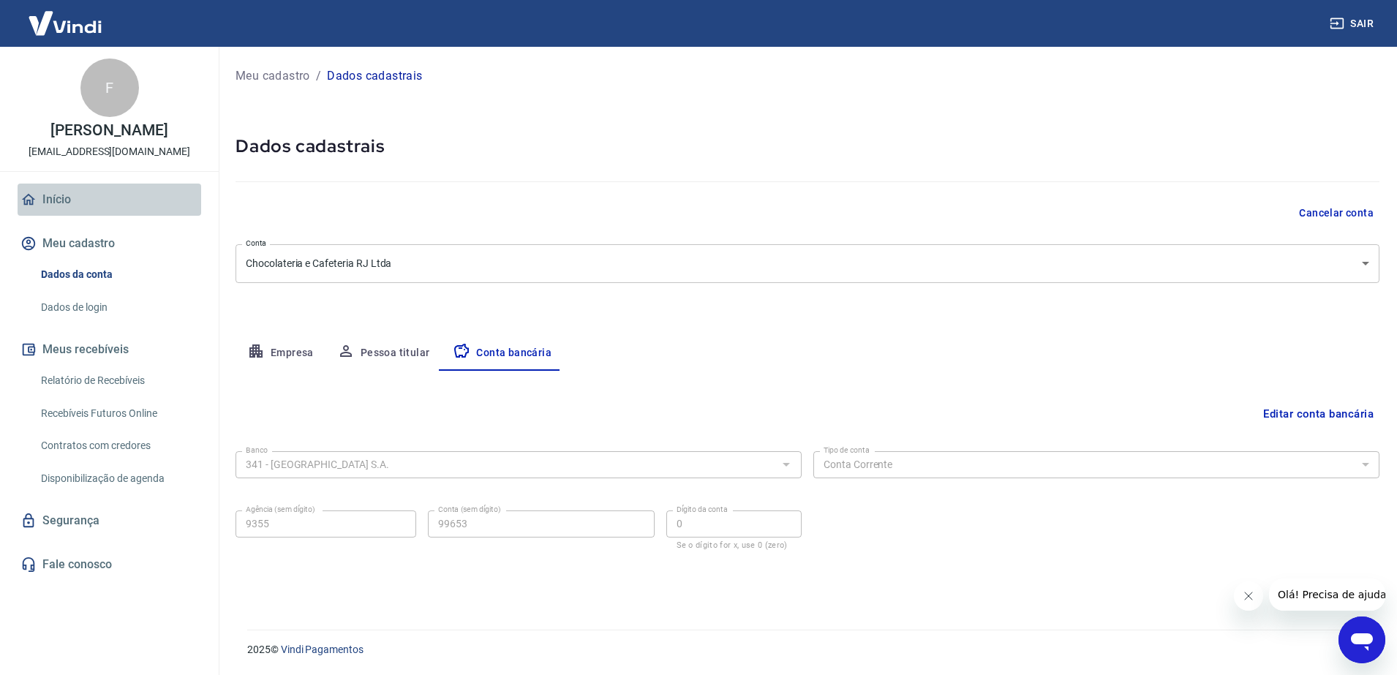
click at [58, 195] on link "Início" at bounding box center [110, 200] width 184 height 32
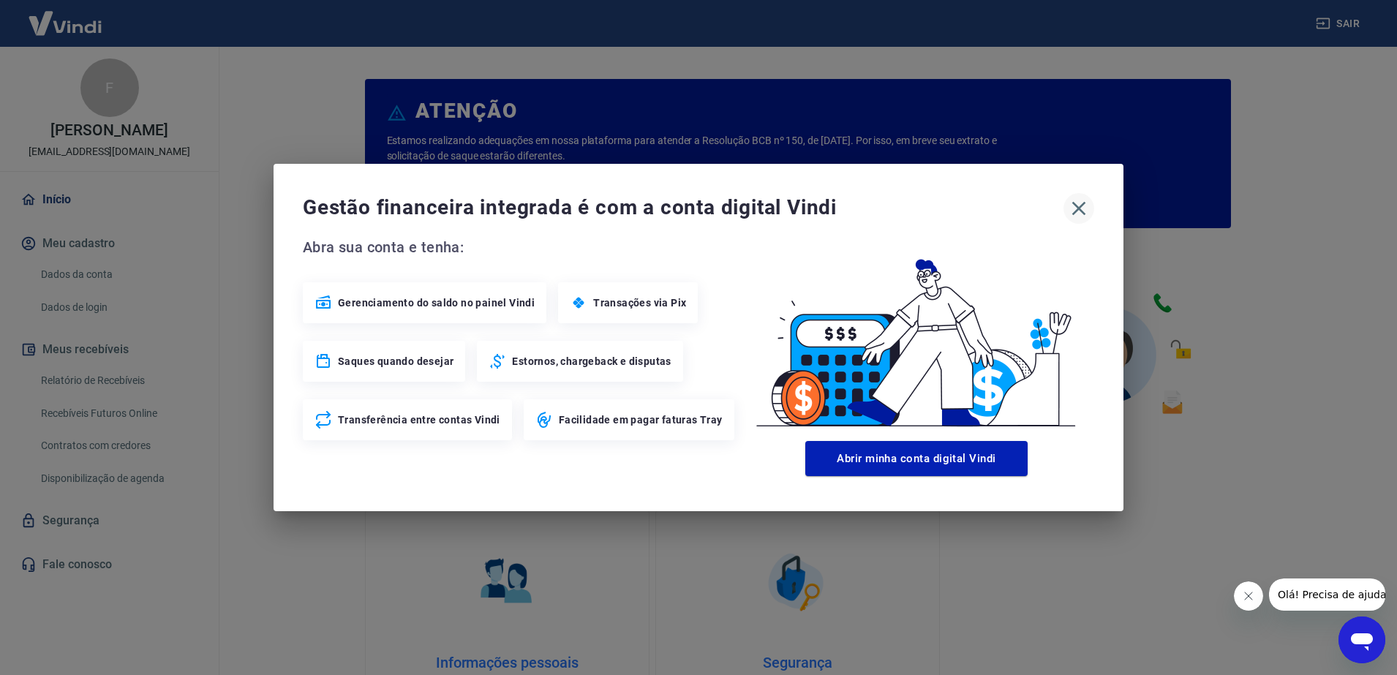
click at [1069, 204] on icon "button" at bounding box center [1078, 208] width 23 height 23
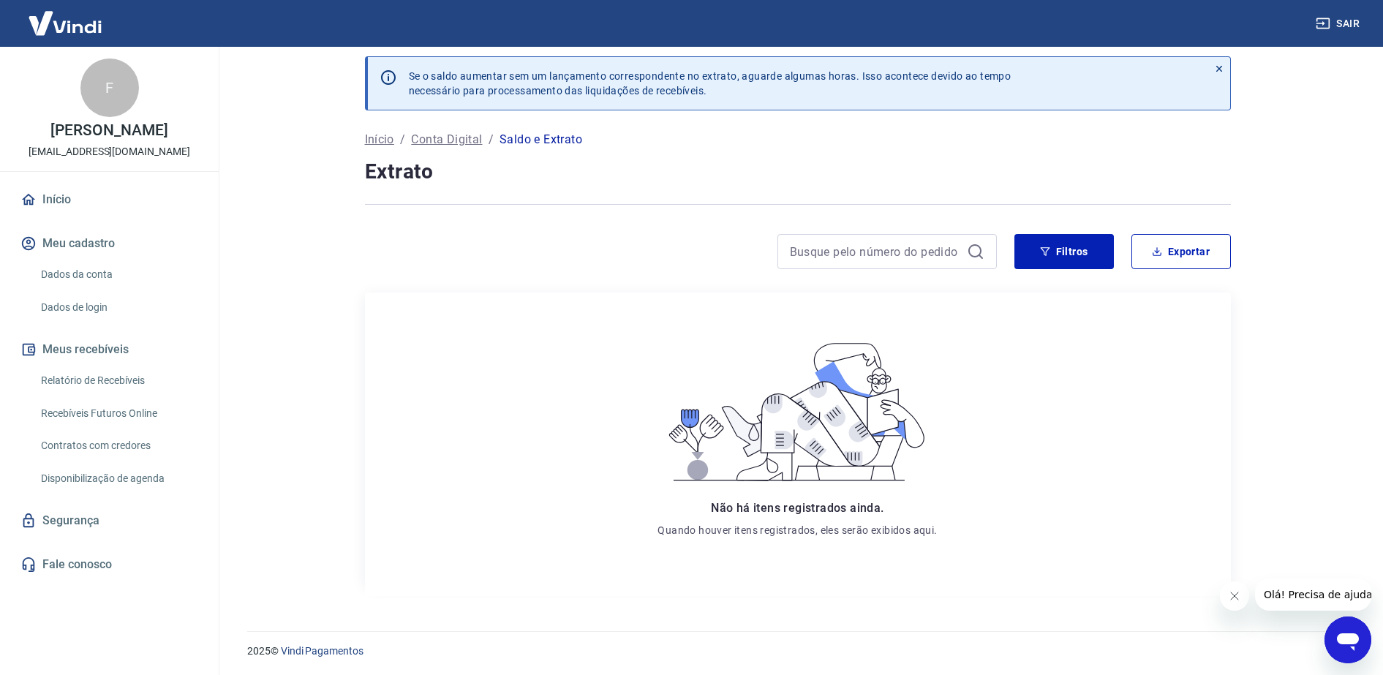
scroll to position [10, 0]
click at [53, 198] on link "Início" at bounding box center [110, 200] width 184 height 32
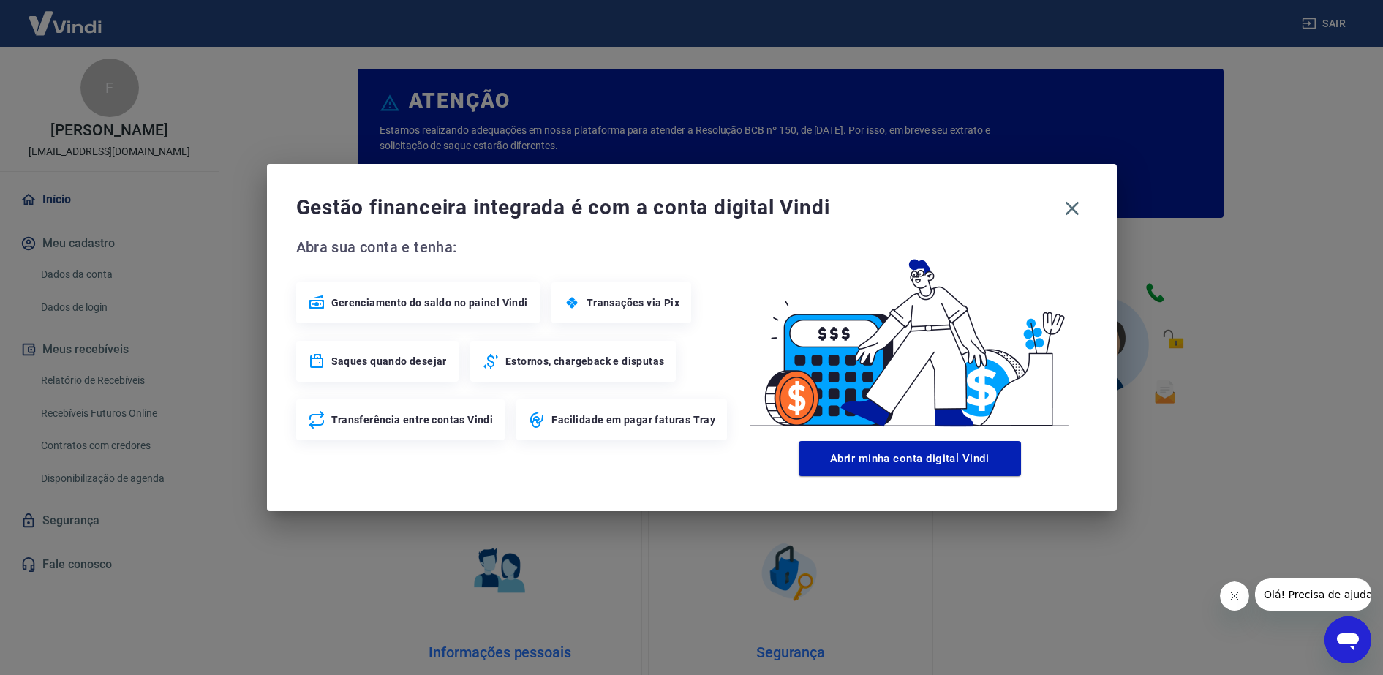
scroll to position [617, 0]
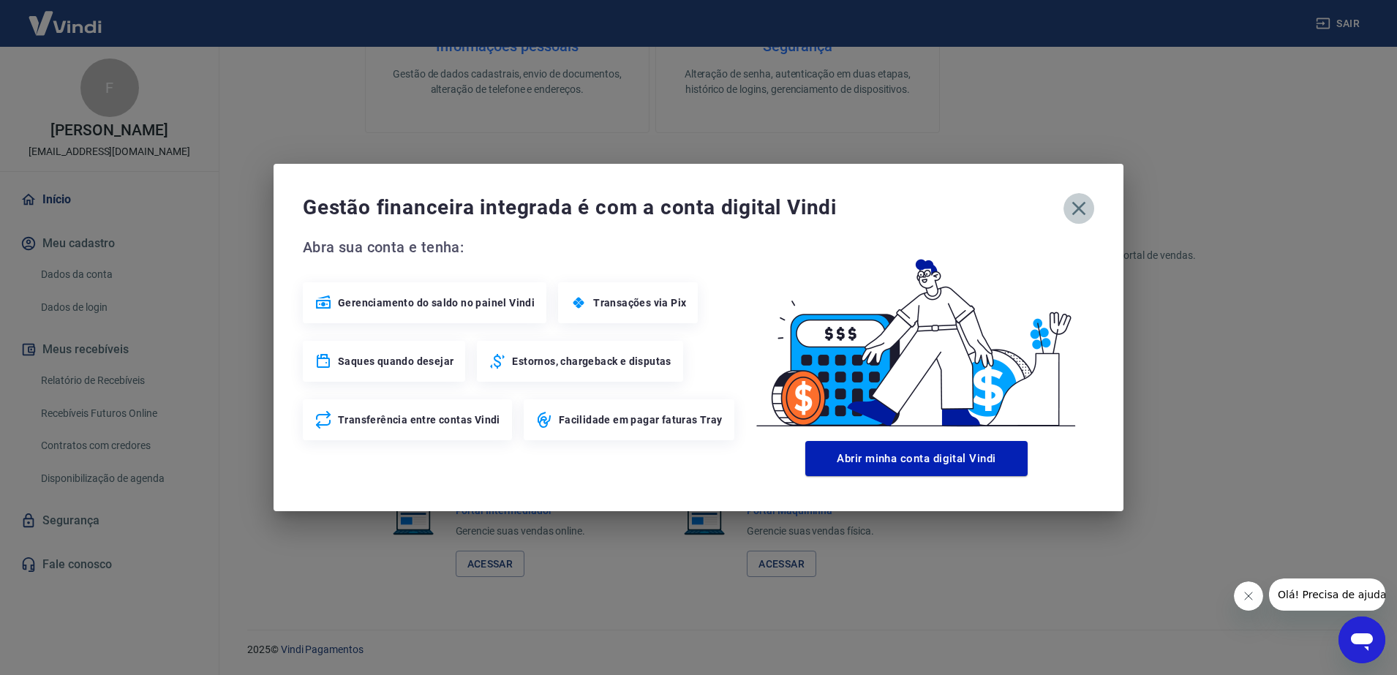
click at [1075, 205] on icon "button" at bounding box center [1079, 209] width 14 height 14
